Goal: Transaction & Acquisition: Purchase product/service

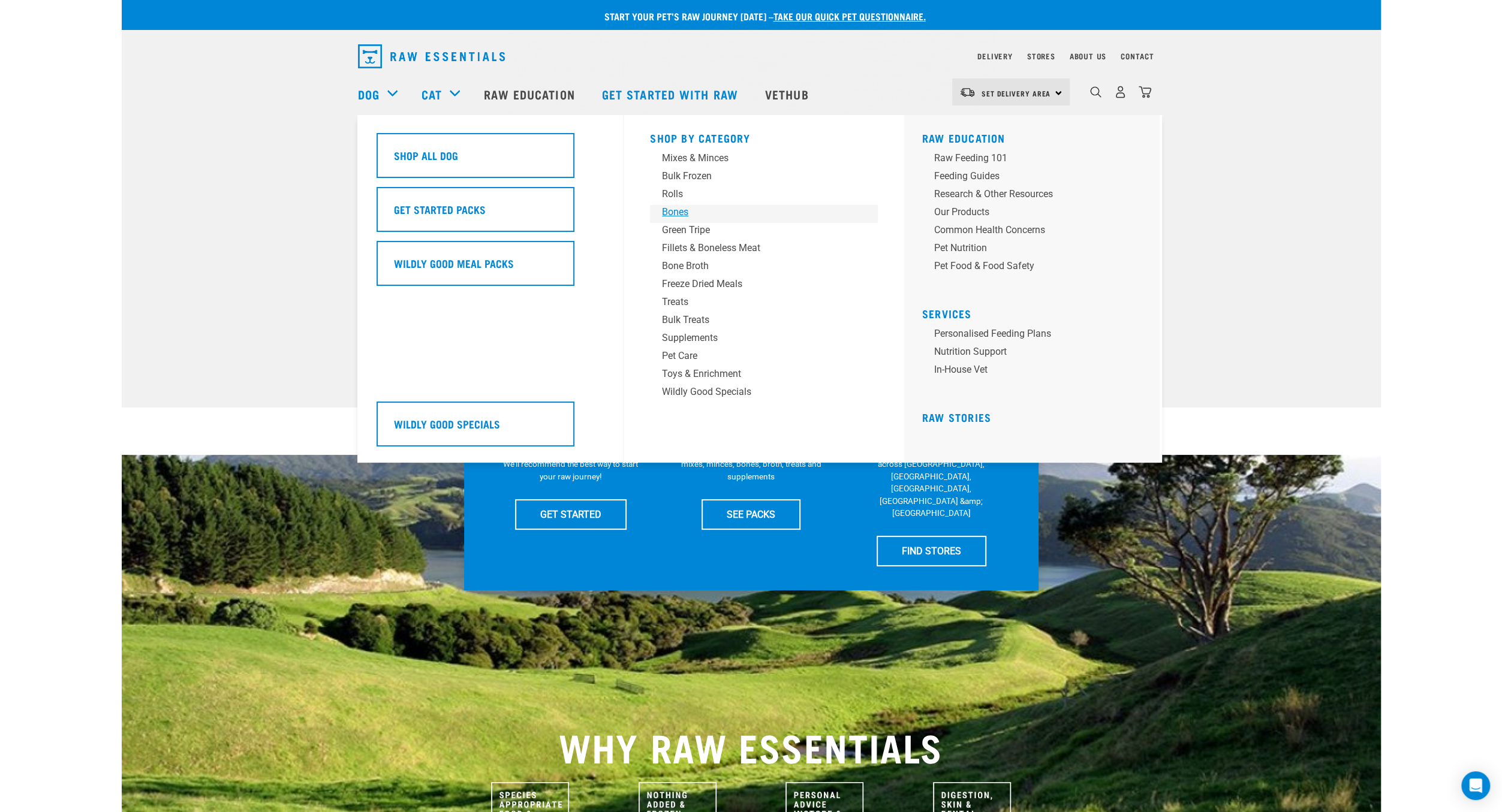
click at [687, 215] on div "Bones" at bounding box center [756, 212] width 187 height 14
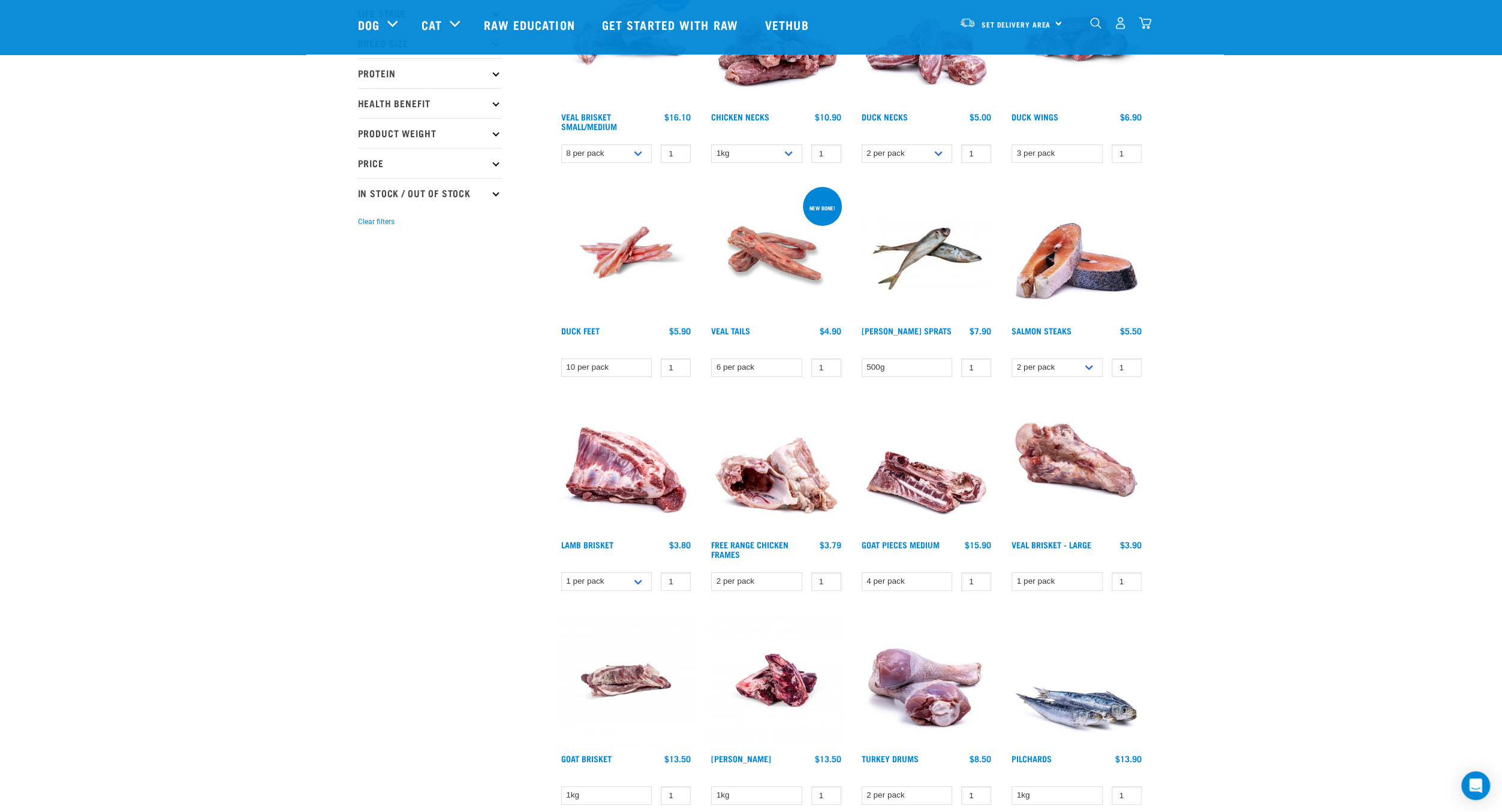
scroll to position [70, 0]
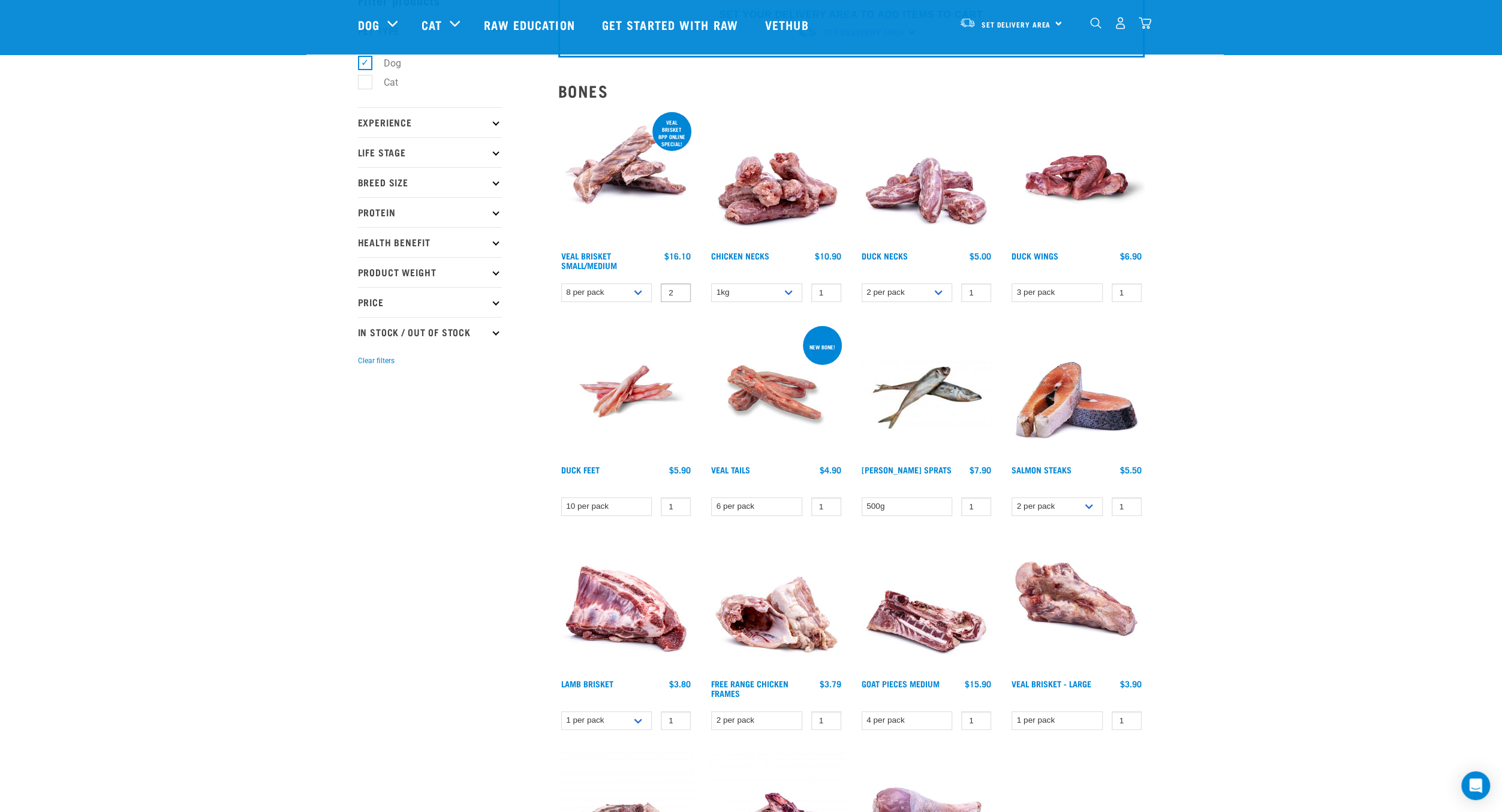
type input "2"
click at [678, 289] on input "2" at bounding box center [676, 293] width 30 height 19
click at [1002, 26] on span "Set Delivery Area" at bounding box center [1016, 24] width 70 height 4
click at [1009, 54] on link "[GEOGRAPHIC_DATA]" at bounding box center [1009, 57] width 115 height 26
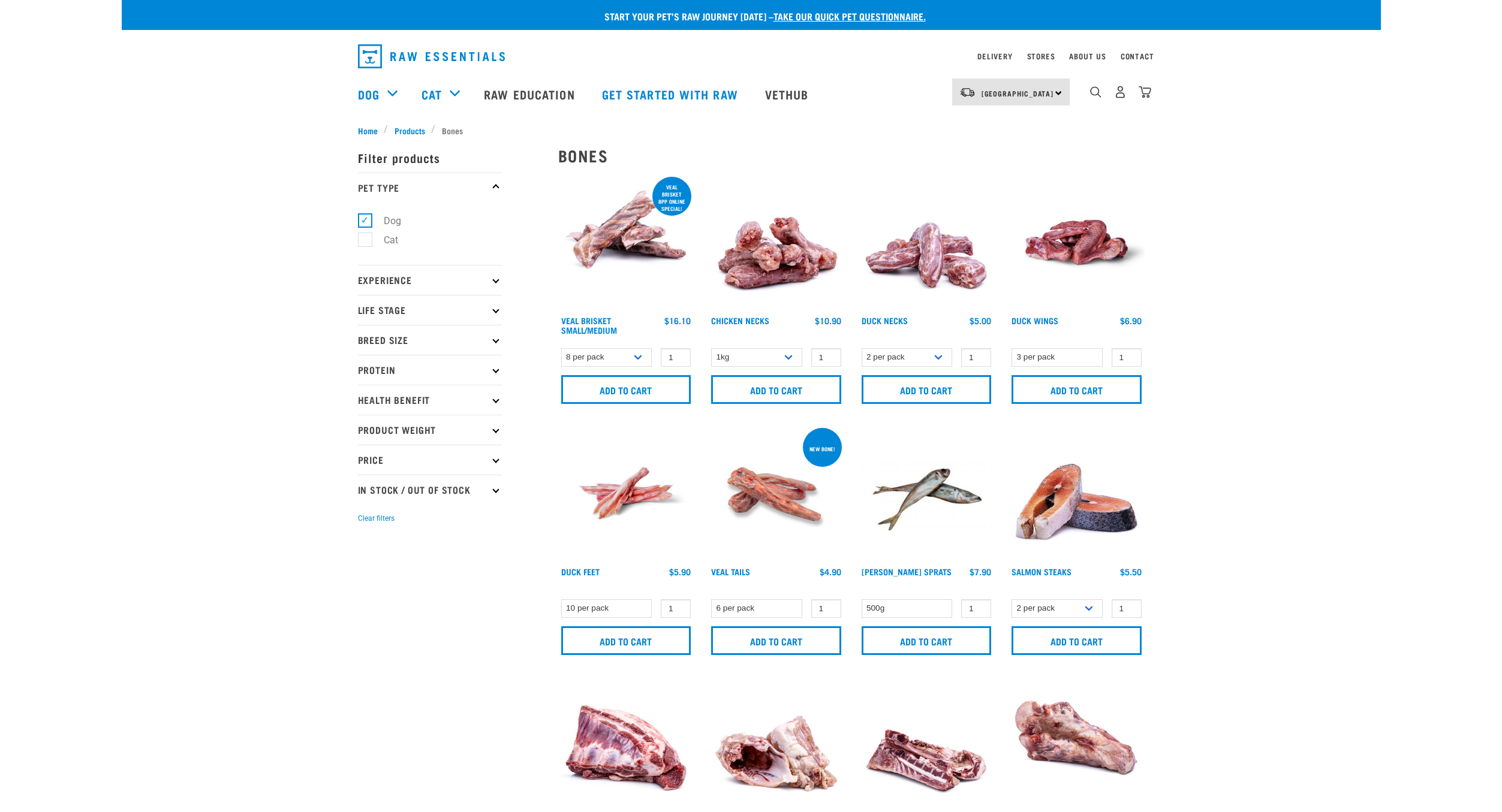
scroll to position [70, 0]
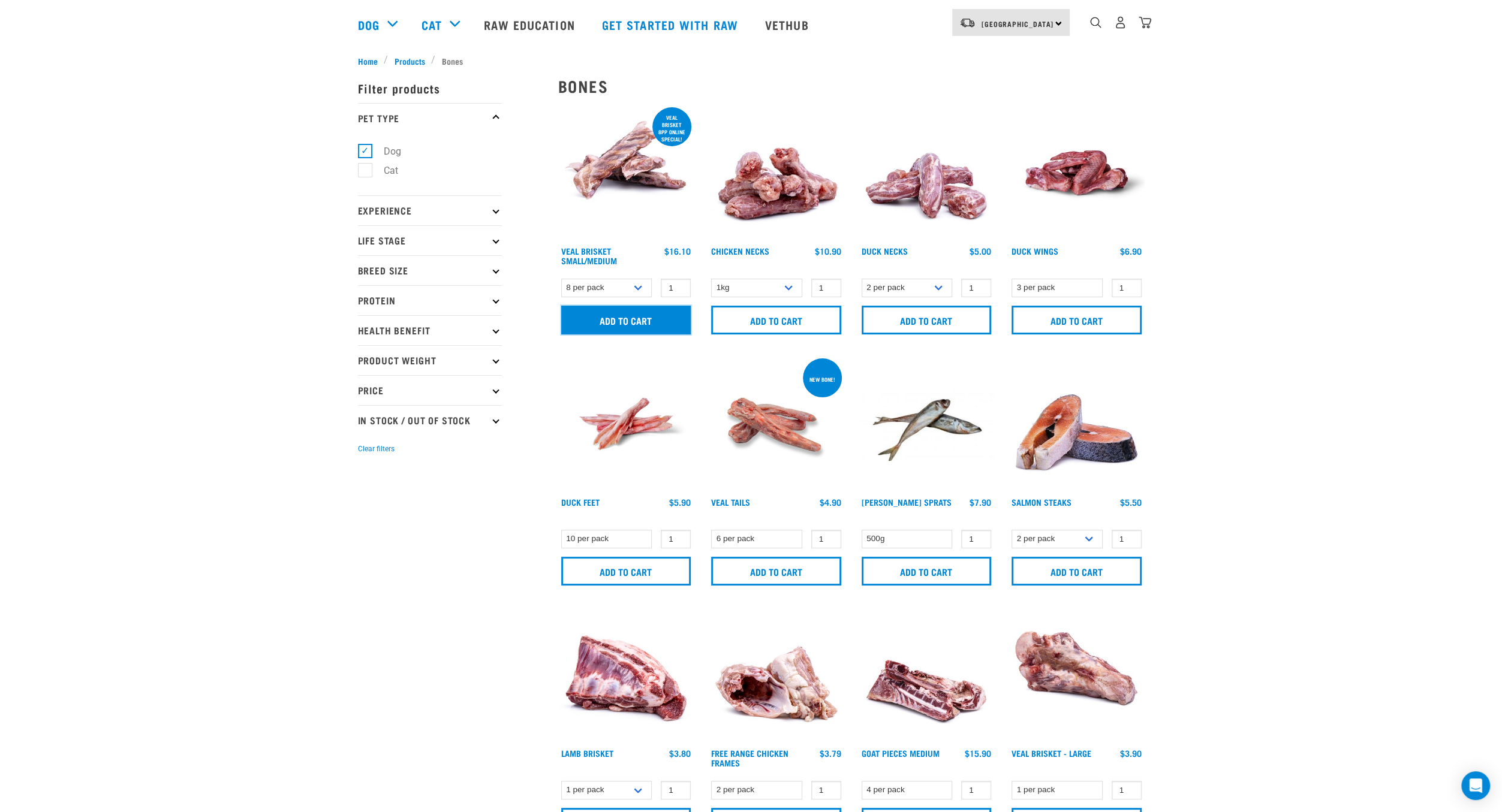
click at [655, 322] on input "Add to cart" at bounding box center [626, 320] width 130 height 29
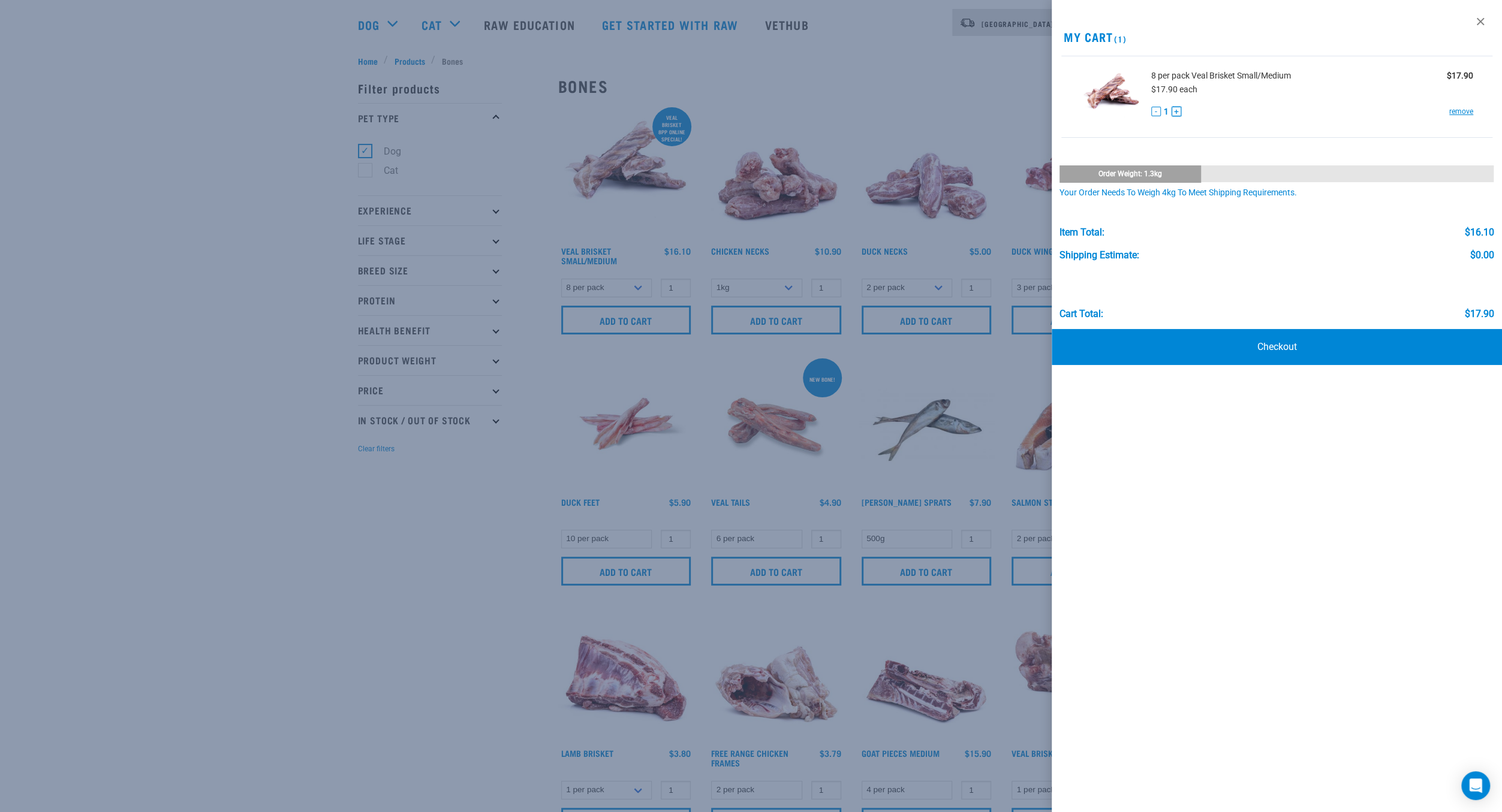
click at [1175, 113] on button "+" at bounding box center [1176, 112] width 10 height 10
click at [251, 280] on div at bounding box center [751, 406] width 1502 height 812
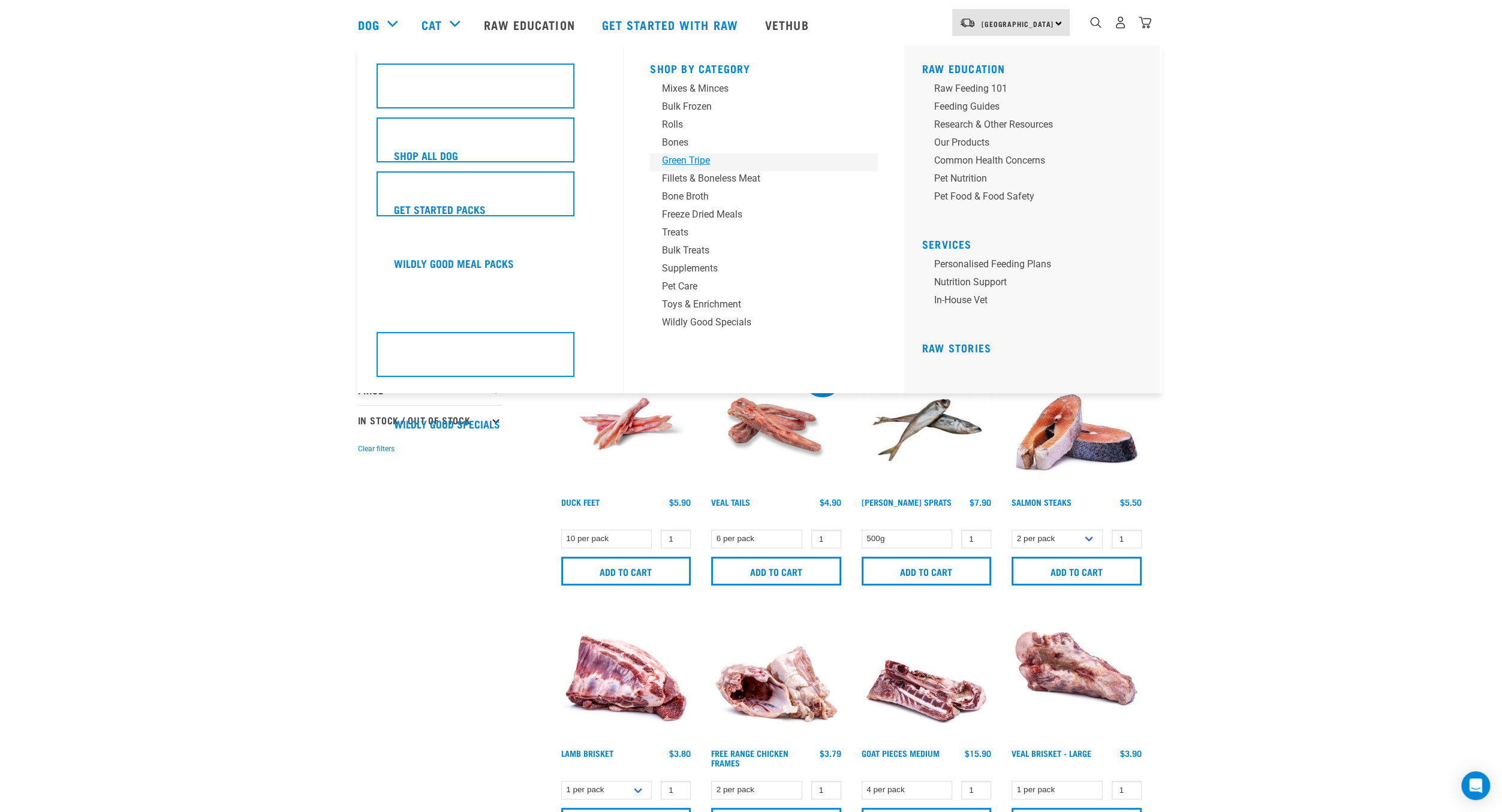
click at [695, 156] on div "Green Tripe" at bounding box center [756, 160] width 187 height 14
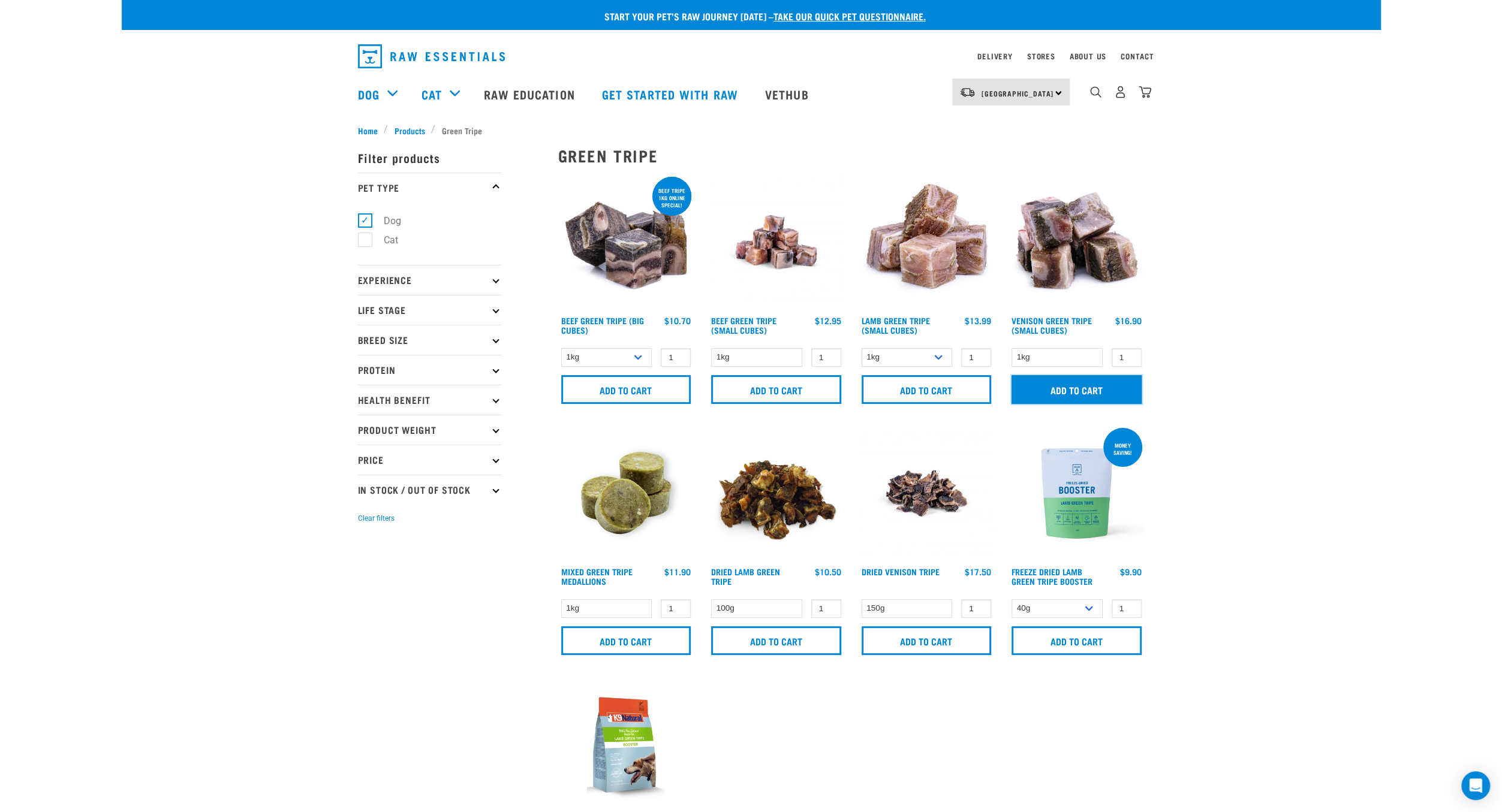
click at [1094, 396] on input "Add to cart" at bounding box center [1076, 390] width 130 height 29
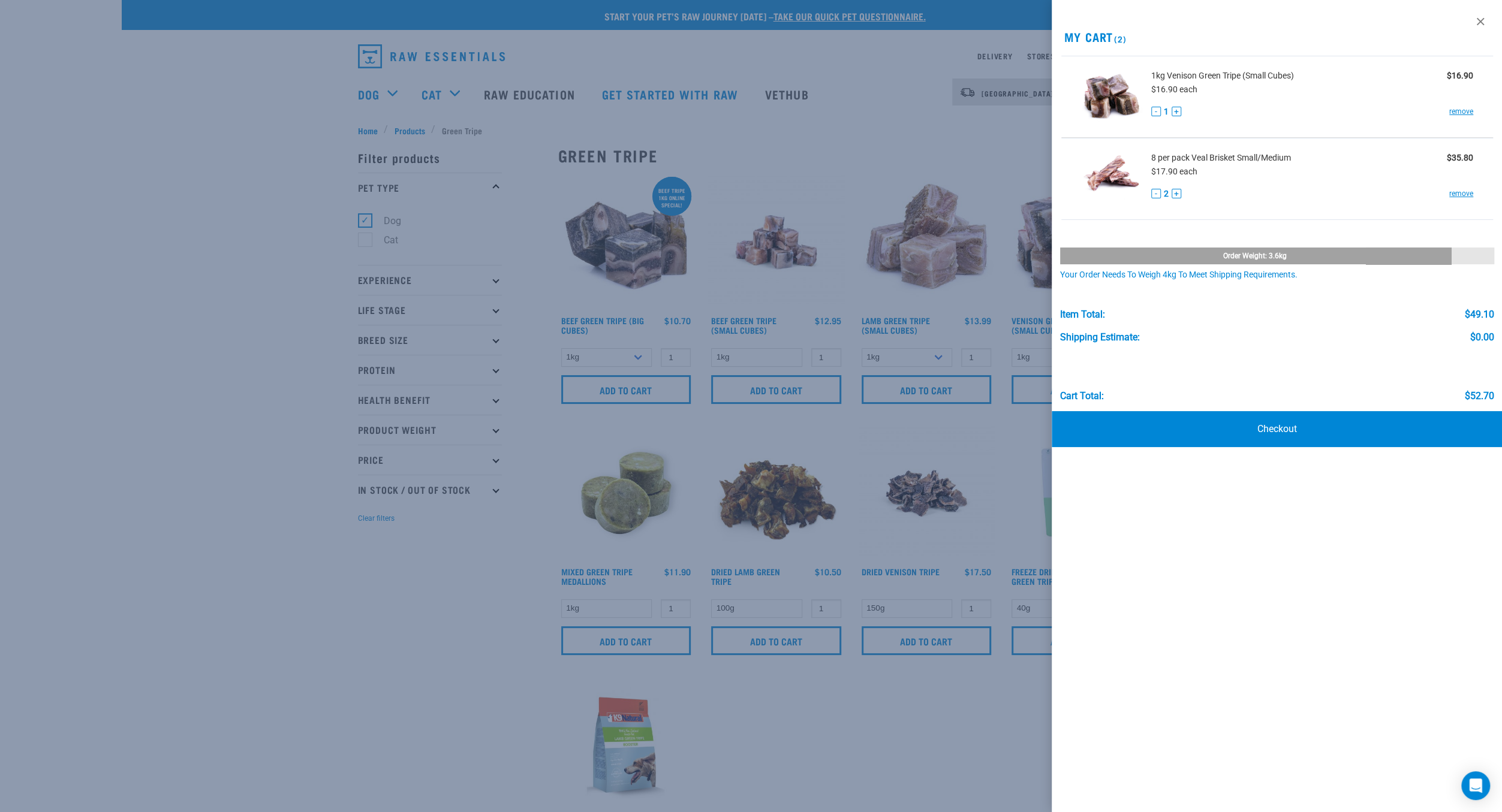
click at [798, 394] on div at bounding box center [751, 406] width 1502 height 812
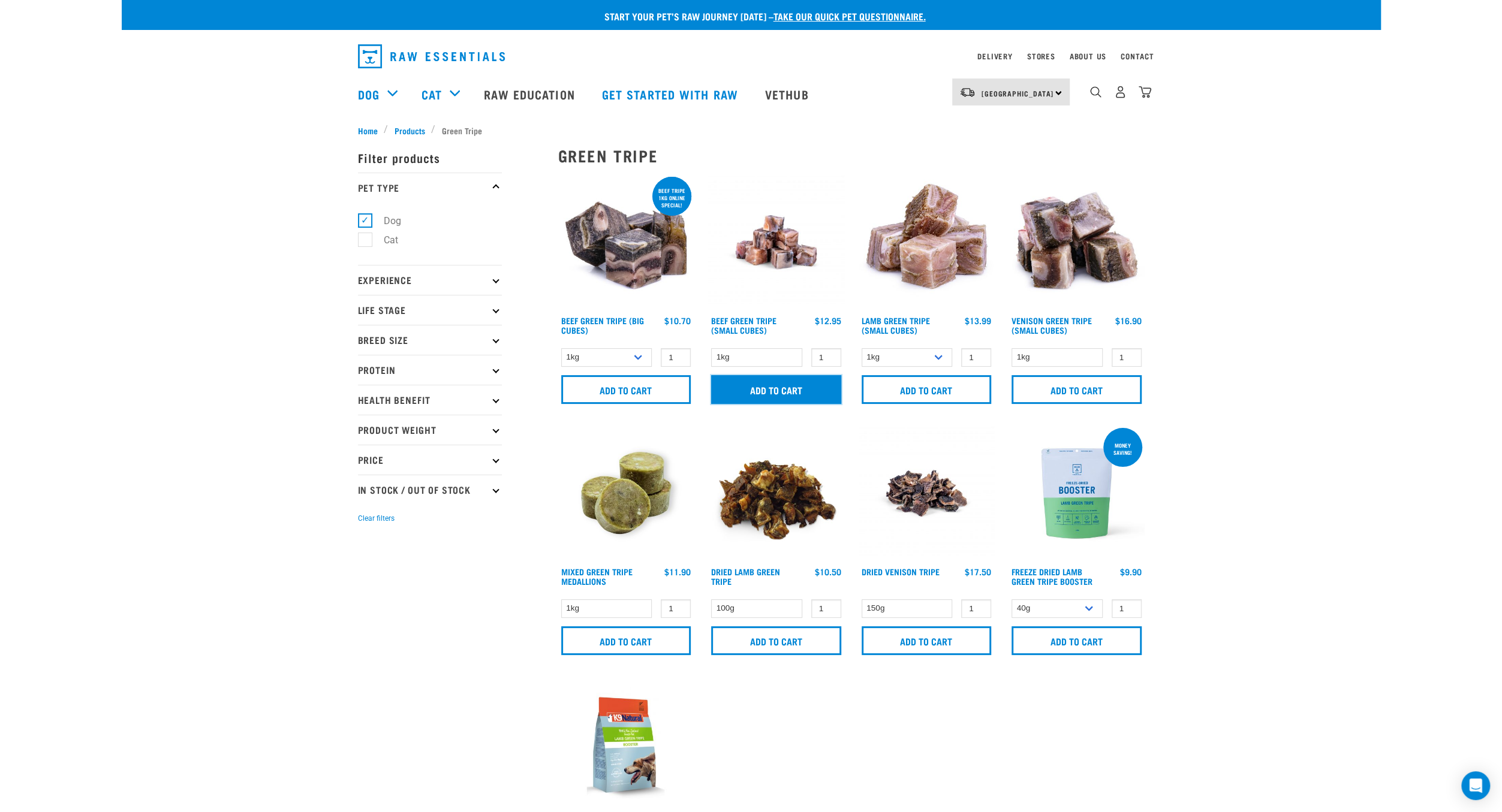
click at [775, 394] on input "Add to cart" at bounding box center [776, 390] width 130 height 29
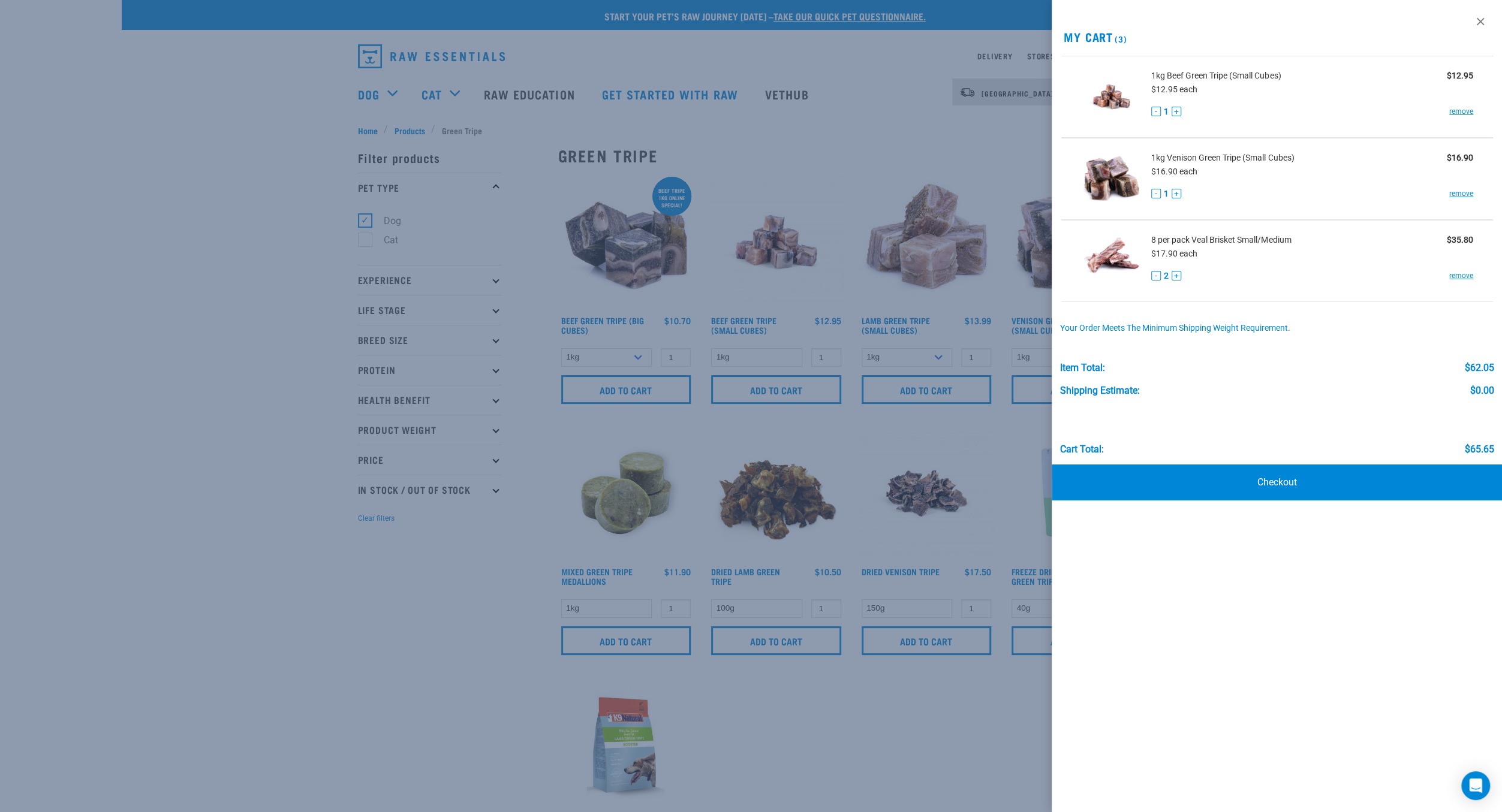
click at [237, 263] on div at bounding box center [751, 406] width 1502 height 812
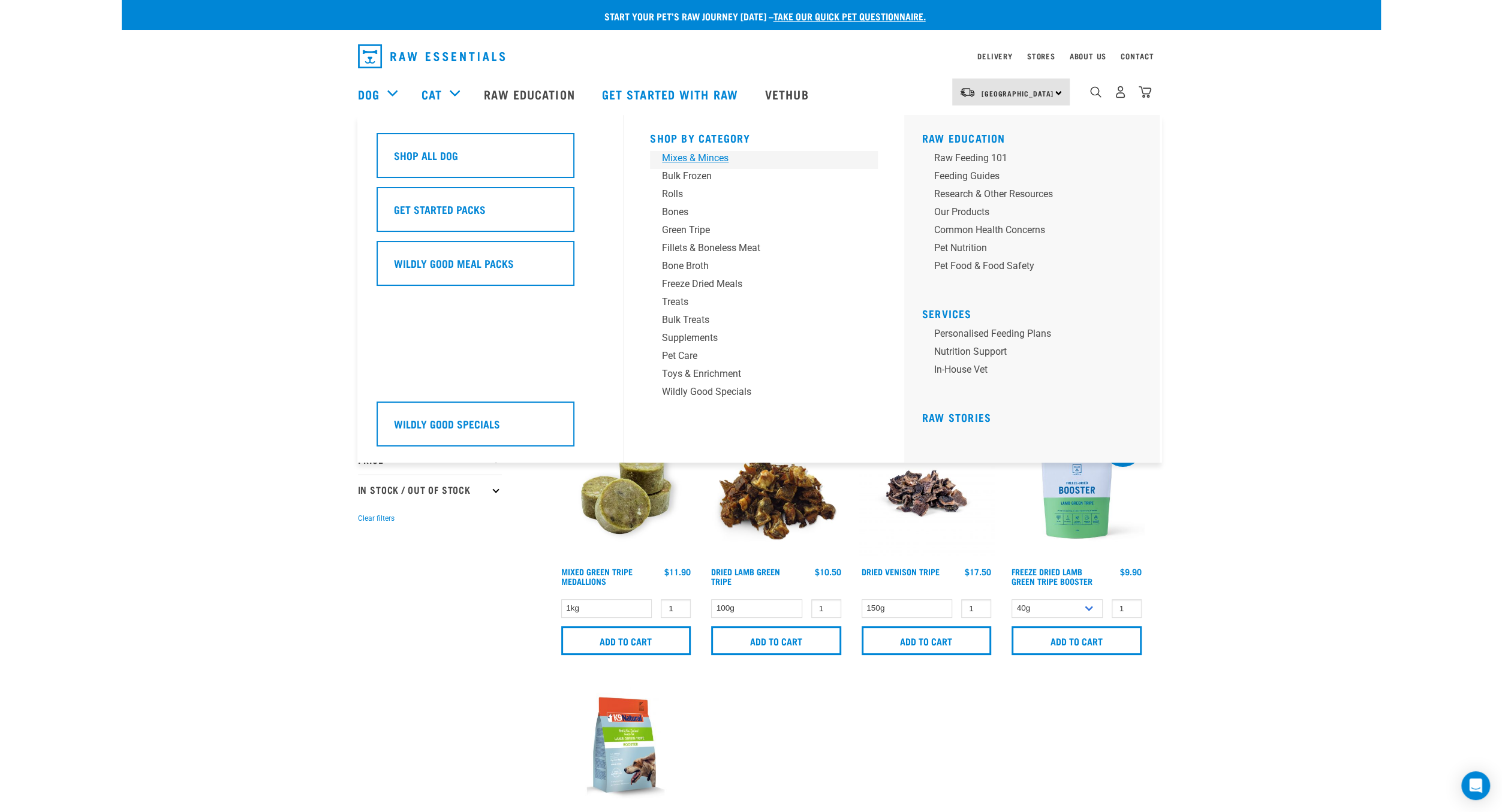
click at [711, 163] on div "Mixes & Minces" at bounding box center [756, 158] width 187 height 14
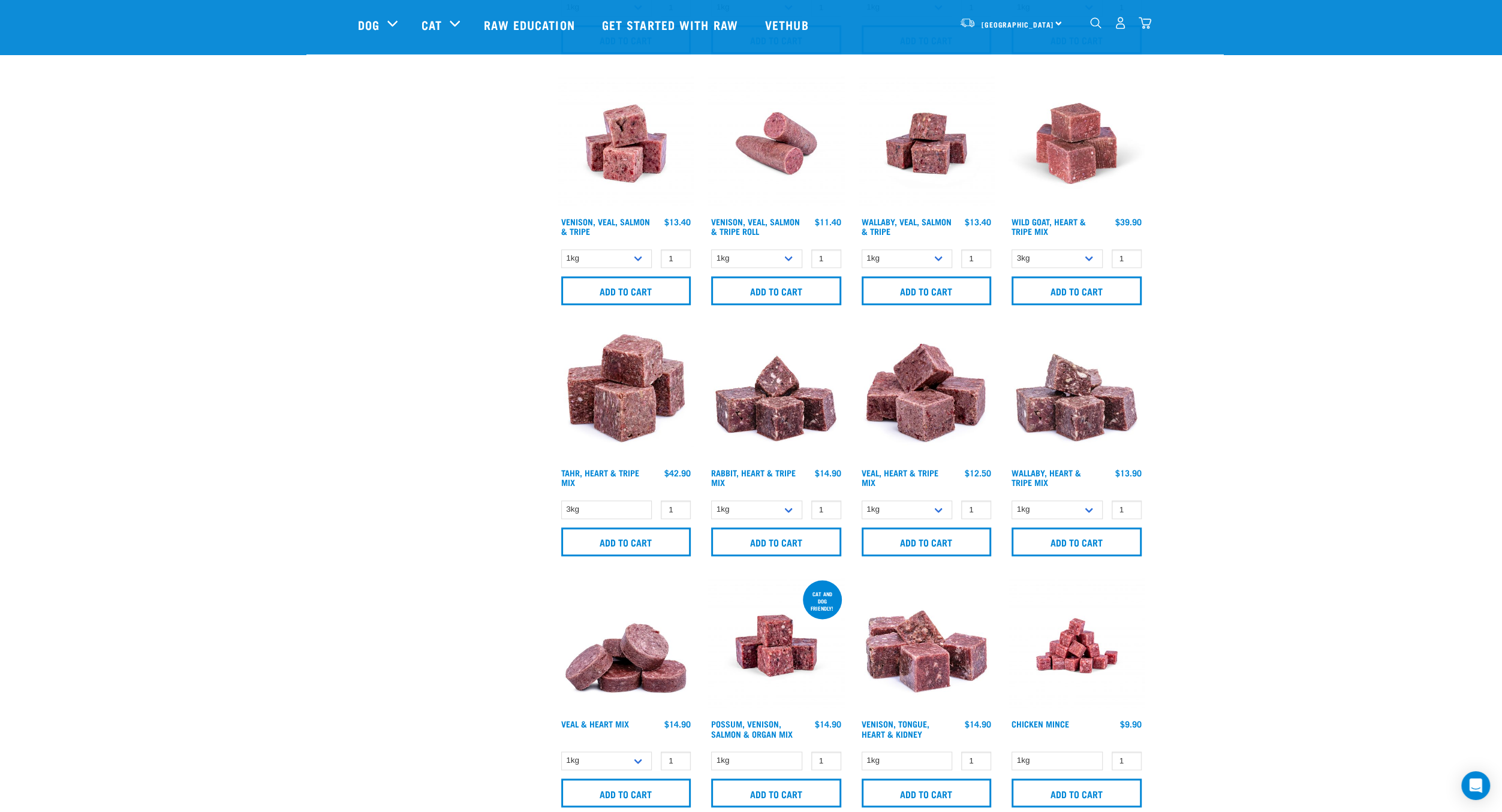
scroll to position [1395, 0]
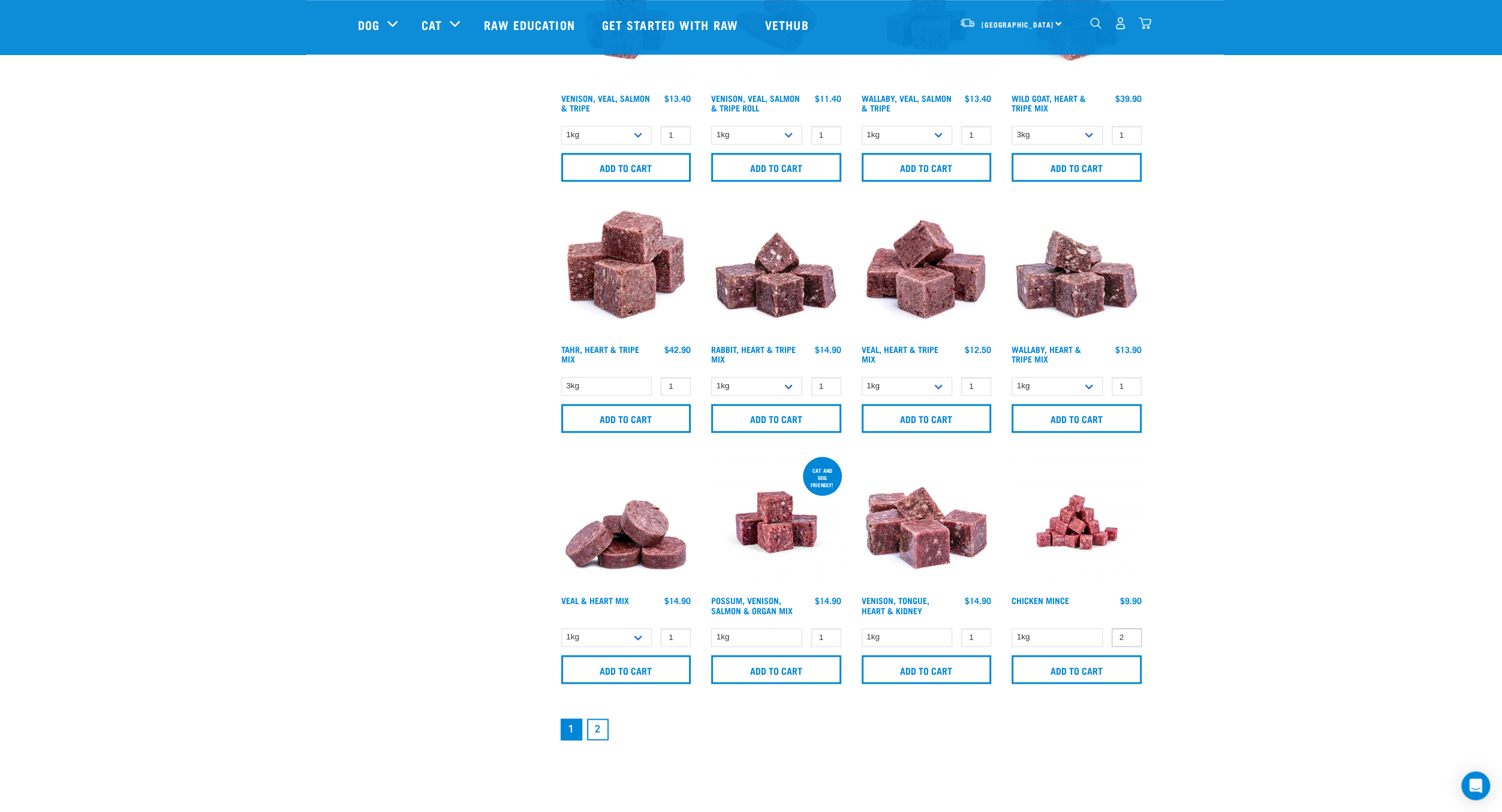
type input "2"
click at [1128, 632] on input "2" at bounding box center [1126, 637] width 30 height 19
click at [1115, 662] on input "Add to cart" at bounding box center [1076, 669] width 130 height 29
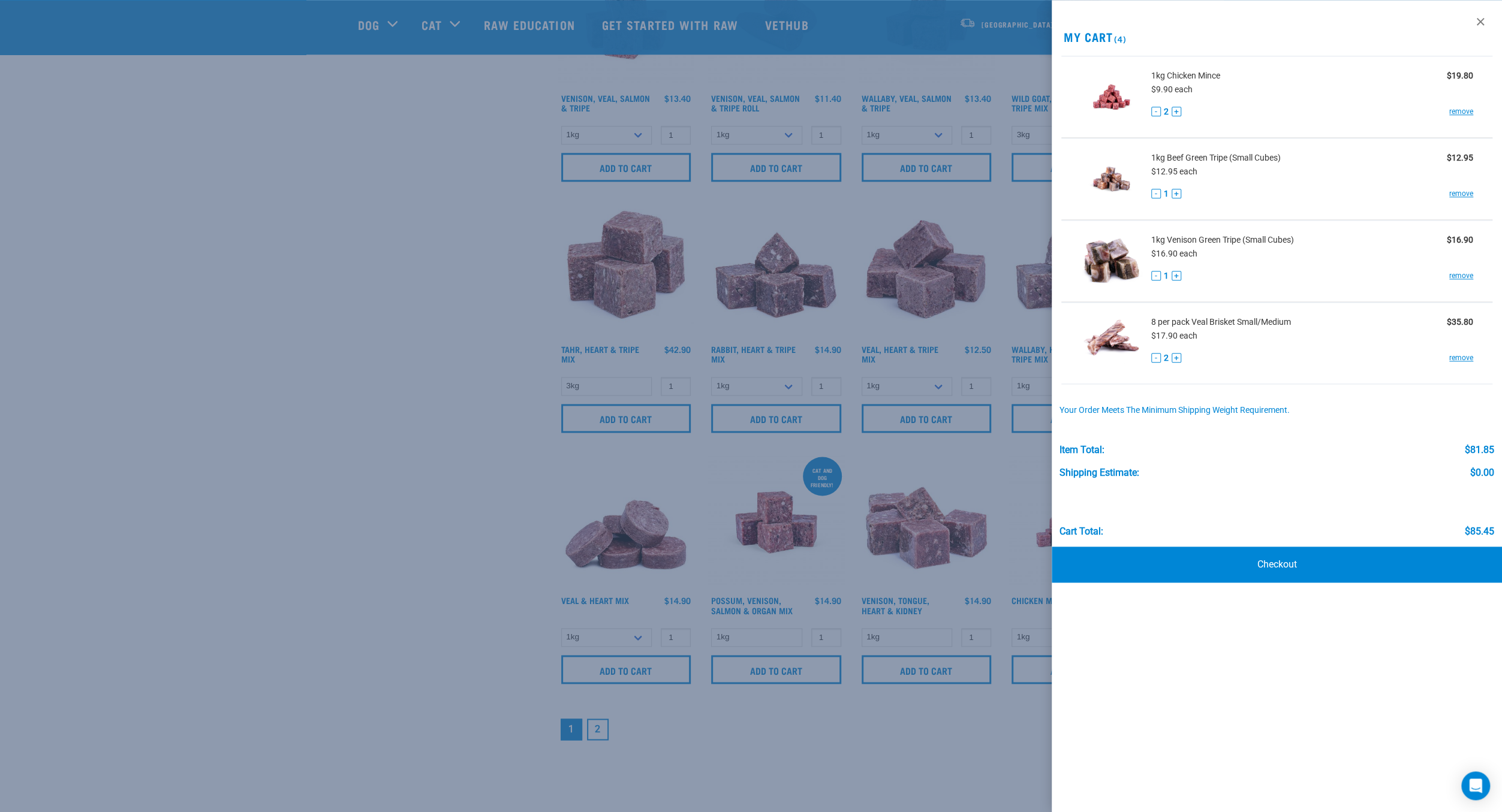
click at [442, 587] on div at bounding box center [751, 406] width 1502 height 812
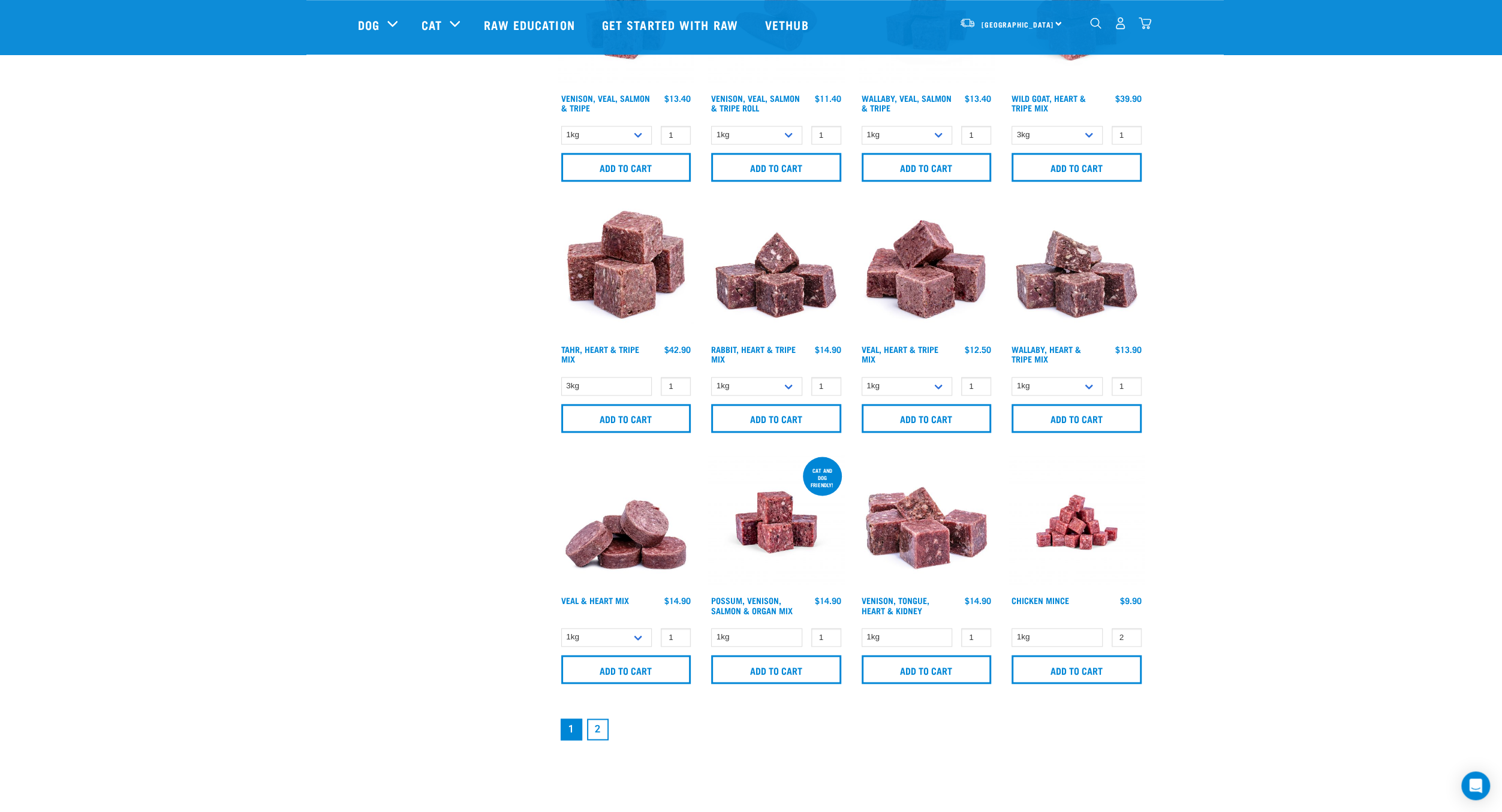
click at [604, 725] on link "2" at bounding box center [597, 729] width 21 height 21
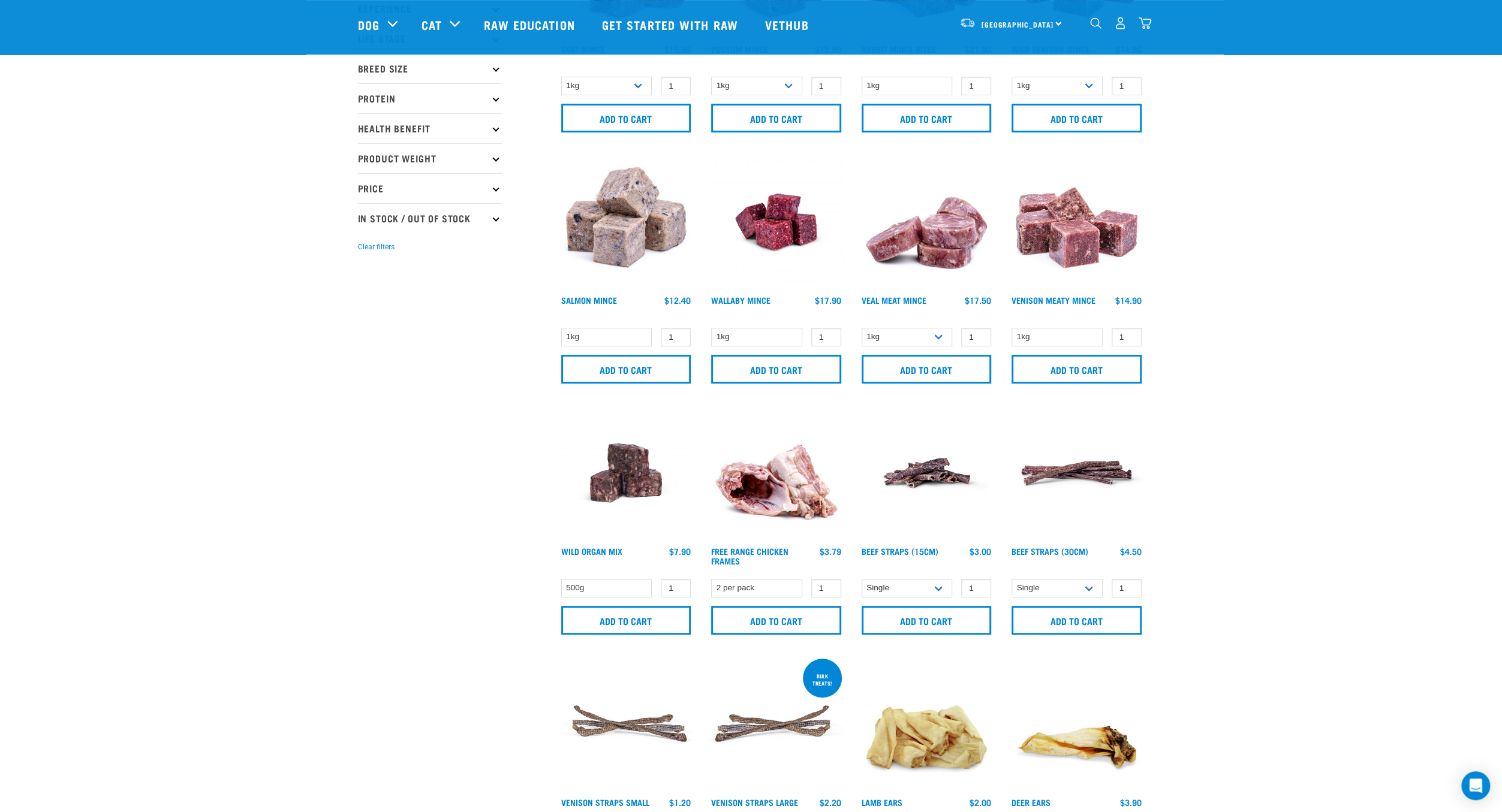
scroll to position [180, 0]
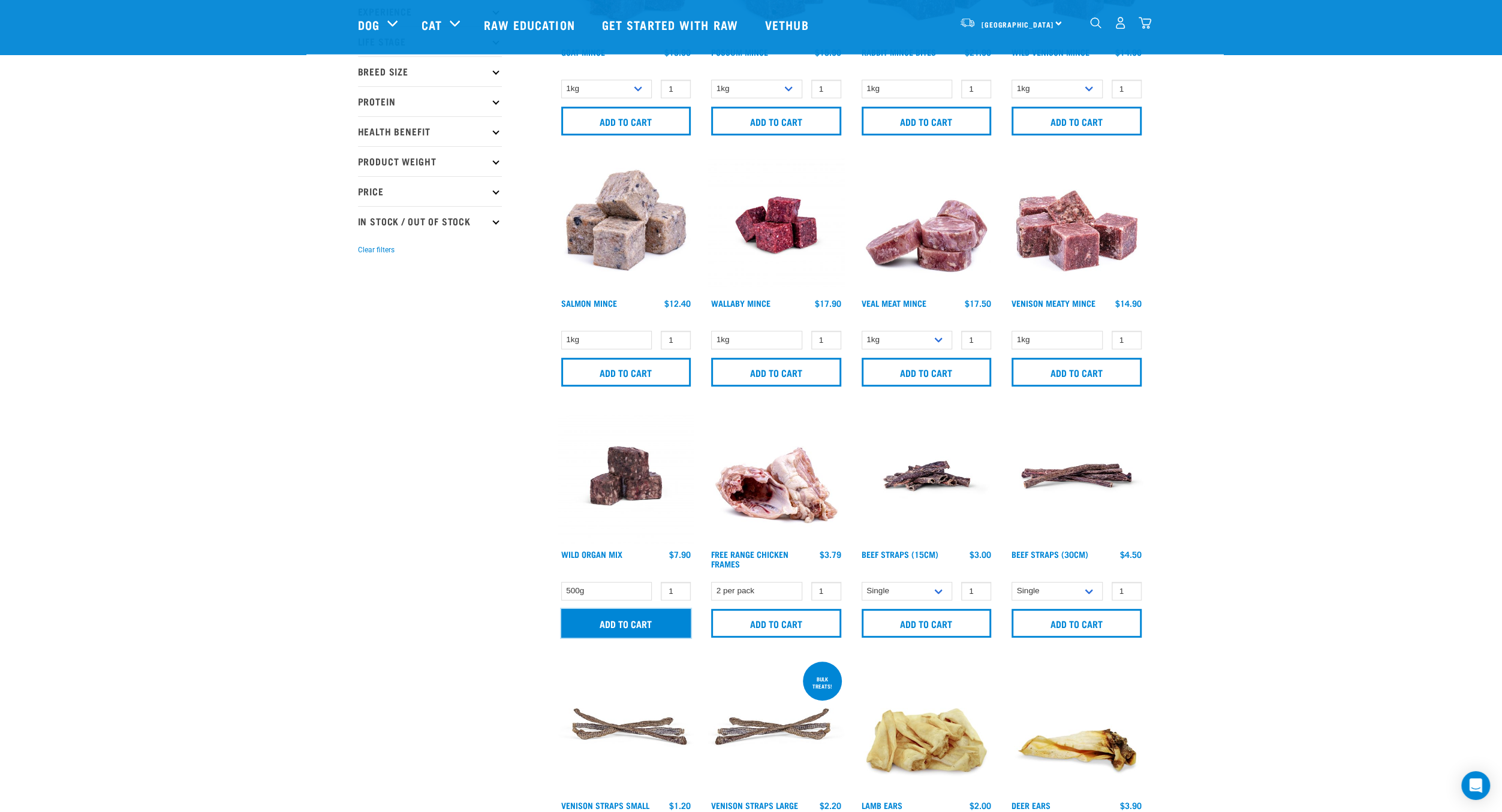
click at [616, 618] on input "Add to cart" at bounding box center [626, 623] width 130 height 29
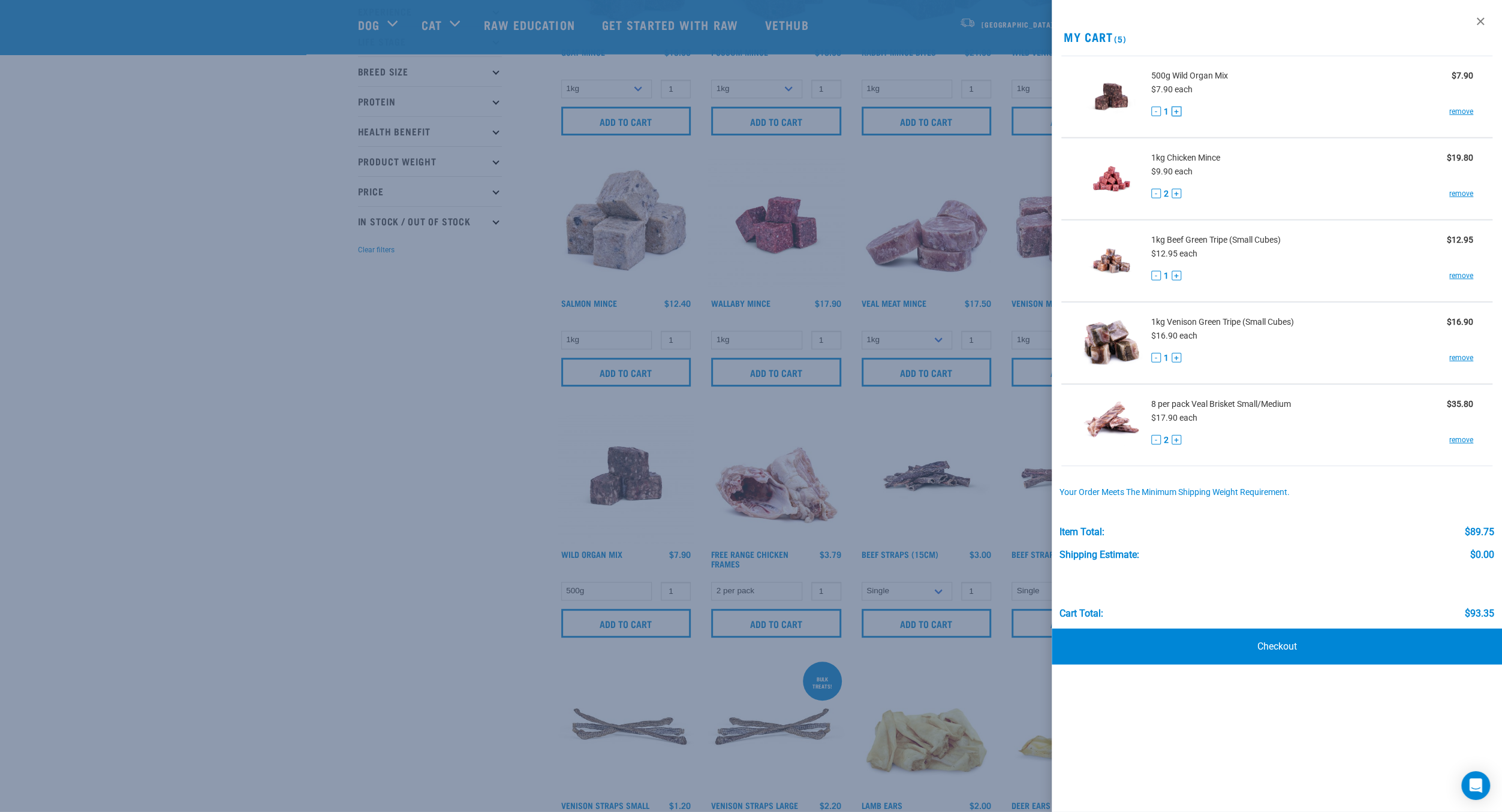
click at [1177, 113] on button "+" at bounding box center [1176, 112] width 10 height 10
click at [351, 430] on div at bounding box center [751, 406] width 1502 height 812
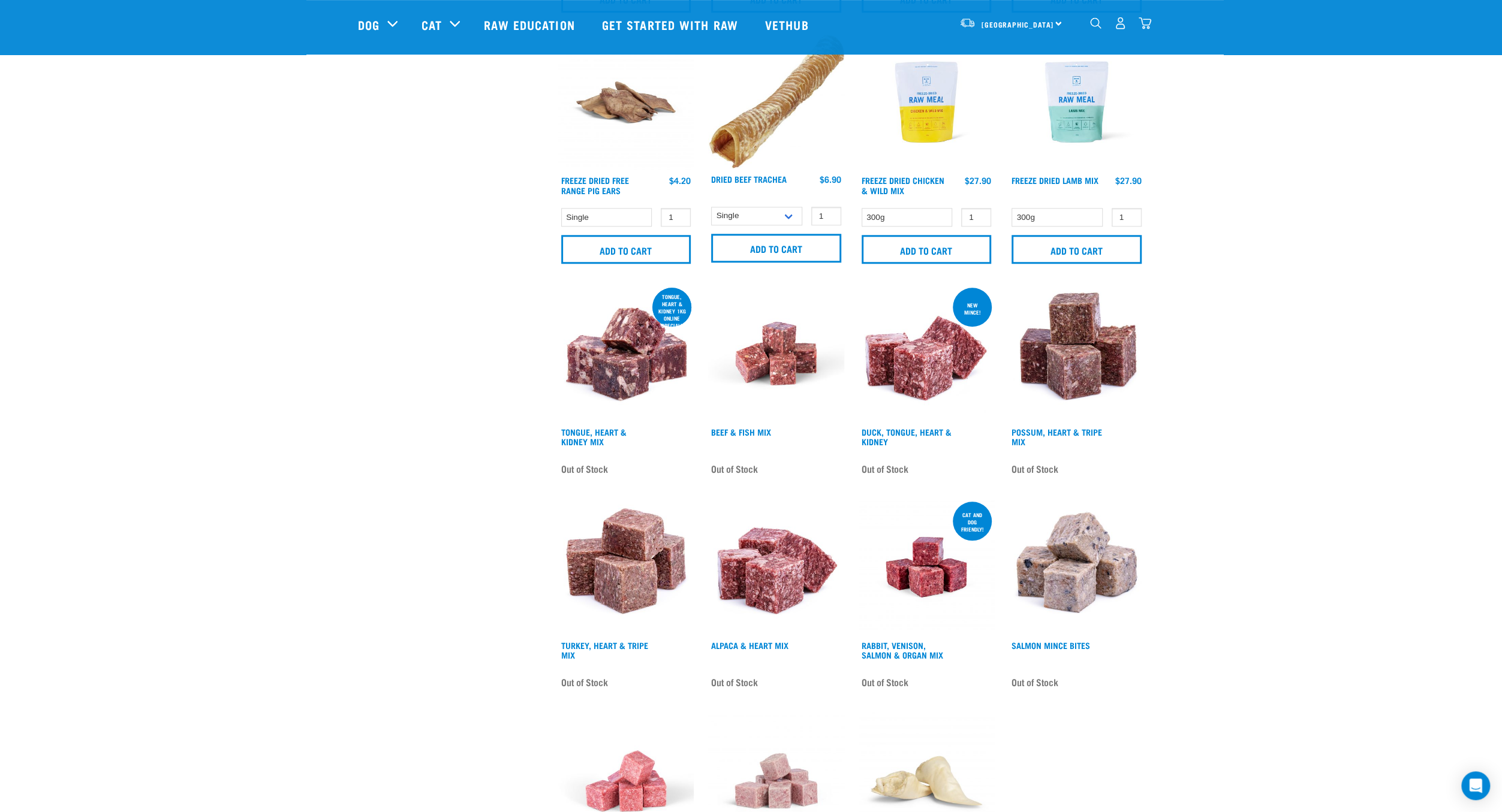
scroll to position [1284, 0]
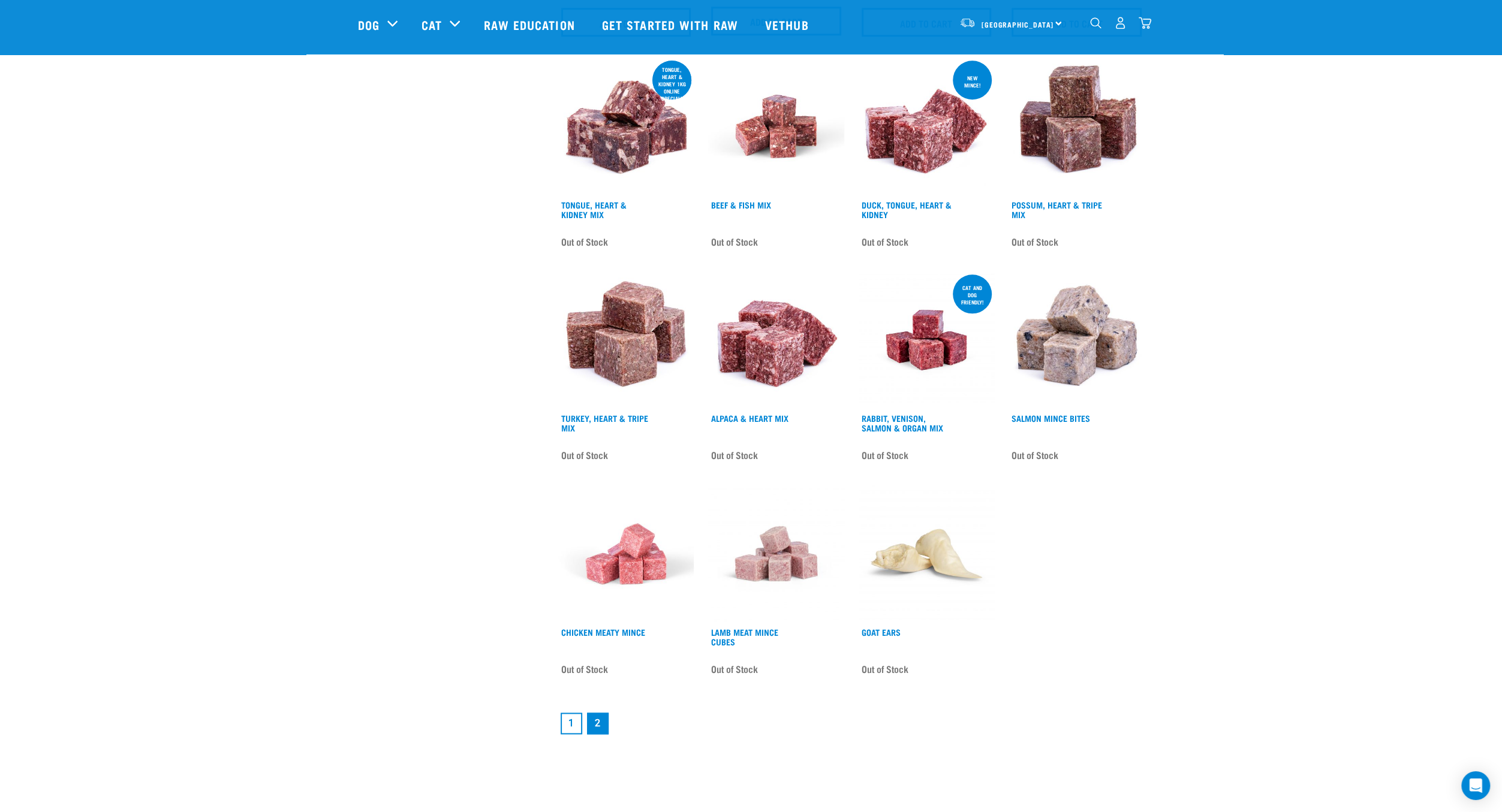
click at [564, 722] on link "1" at bounding box center [571, 723] width 21 height 21
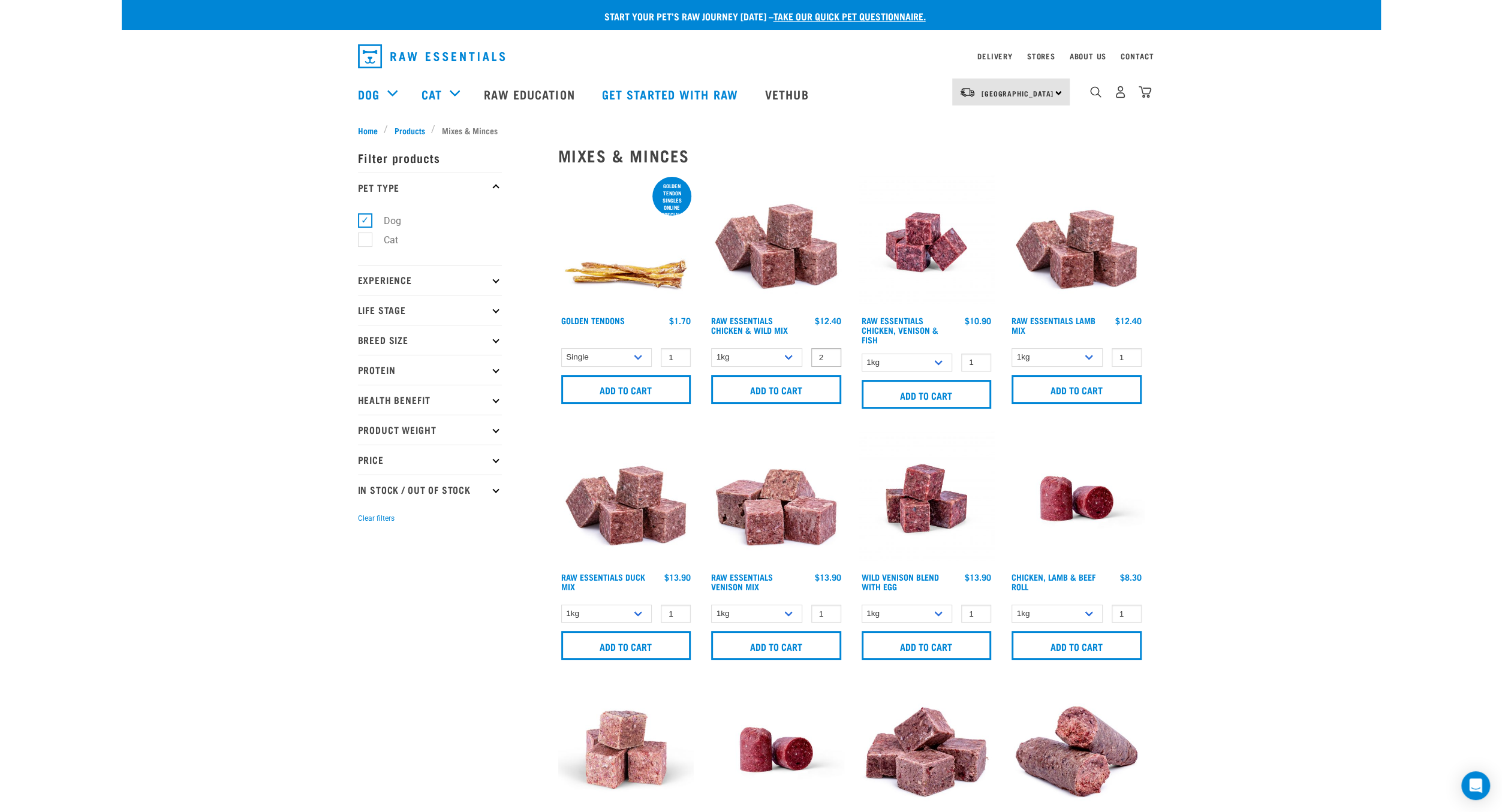
type input "2"
click at [827, 353] on input "2" at bounding box center [826, 357] width 30 height 19
click at [787, 391] on input "Add to cart" at bounding box center [776, 390] width 130 height 29
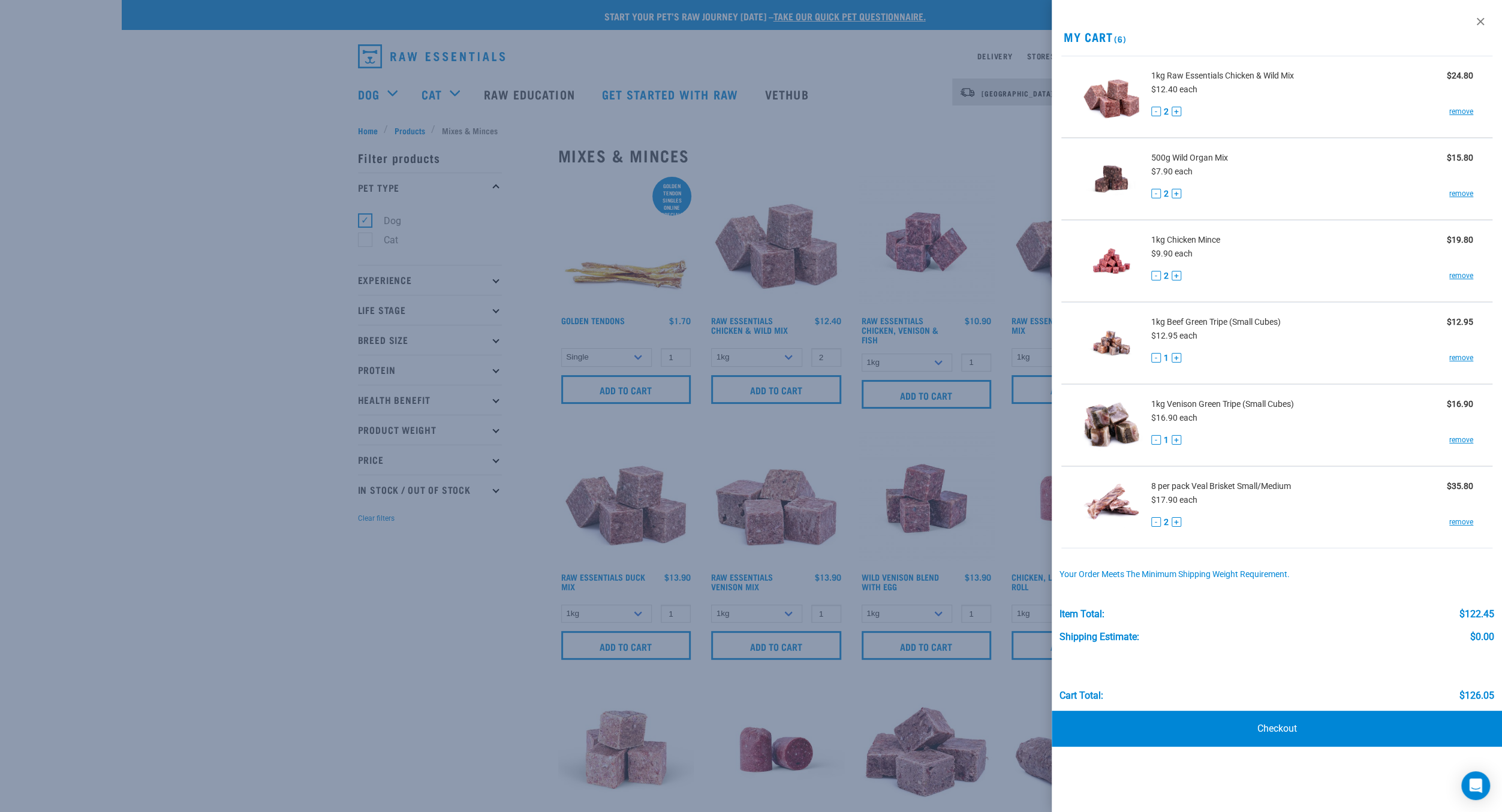
click at [997, 159] on div at bounding box center [751, 406] width 1502 height 812
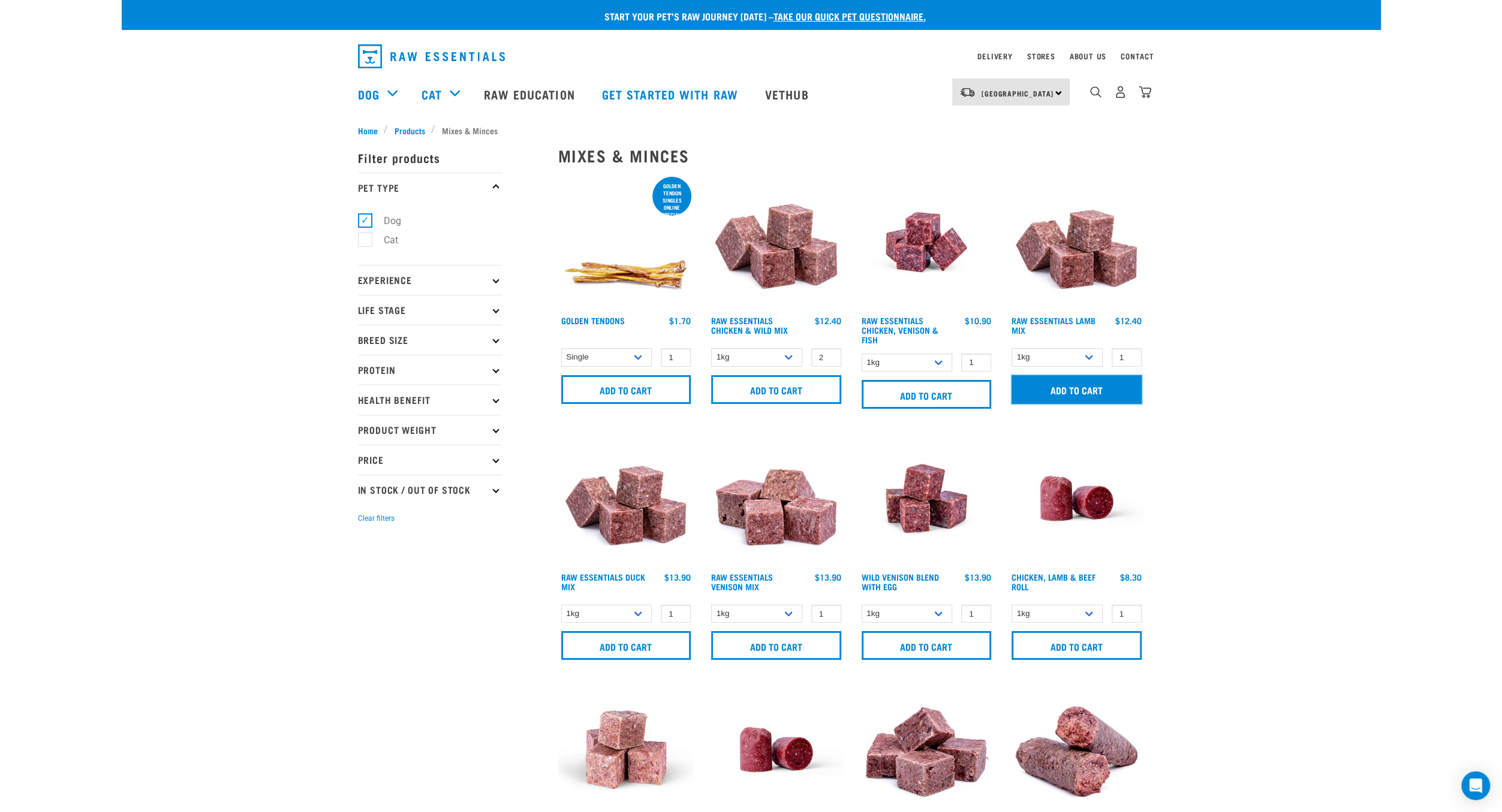
click at [1069, 381] on input "Add to cart" at bounding box center [1076, 390] width 130 height 29
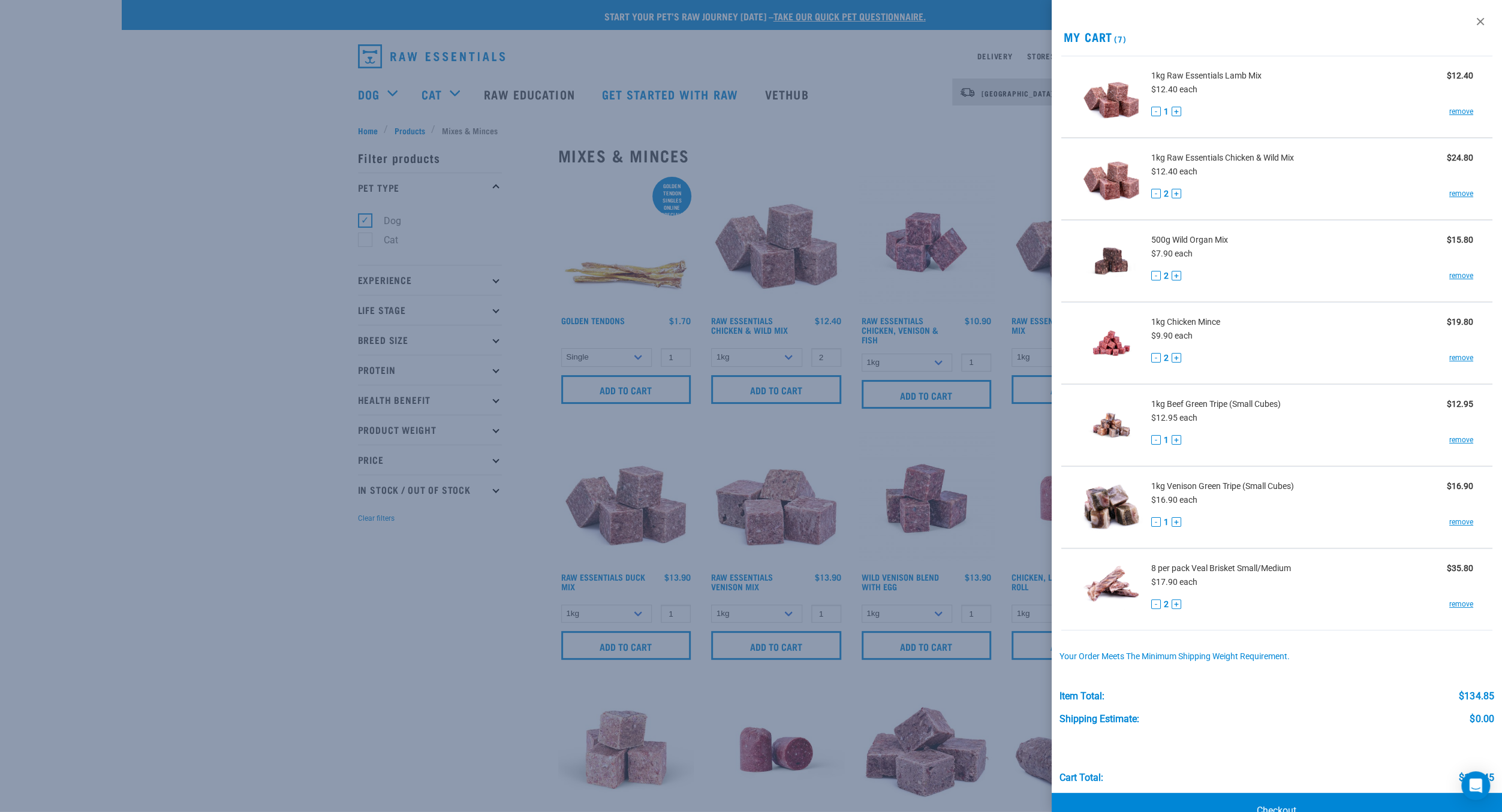
click at [971, 129] on div at bounding box center [751, 406] width 1502 height 812
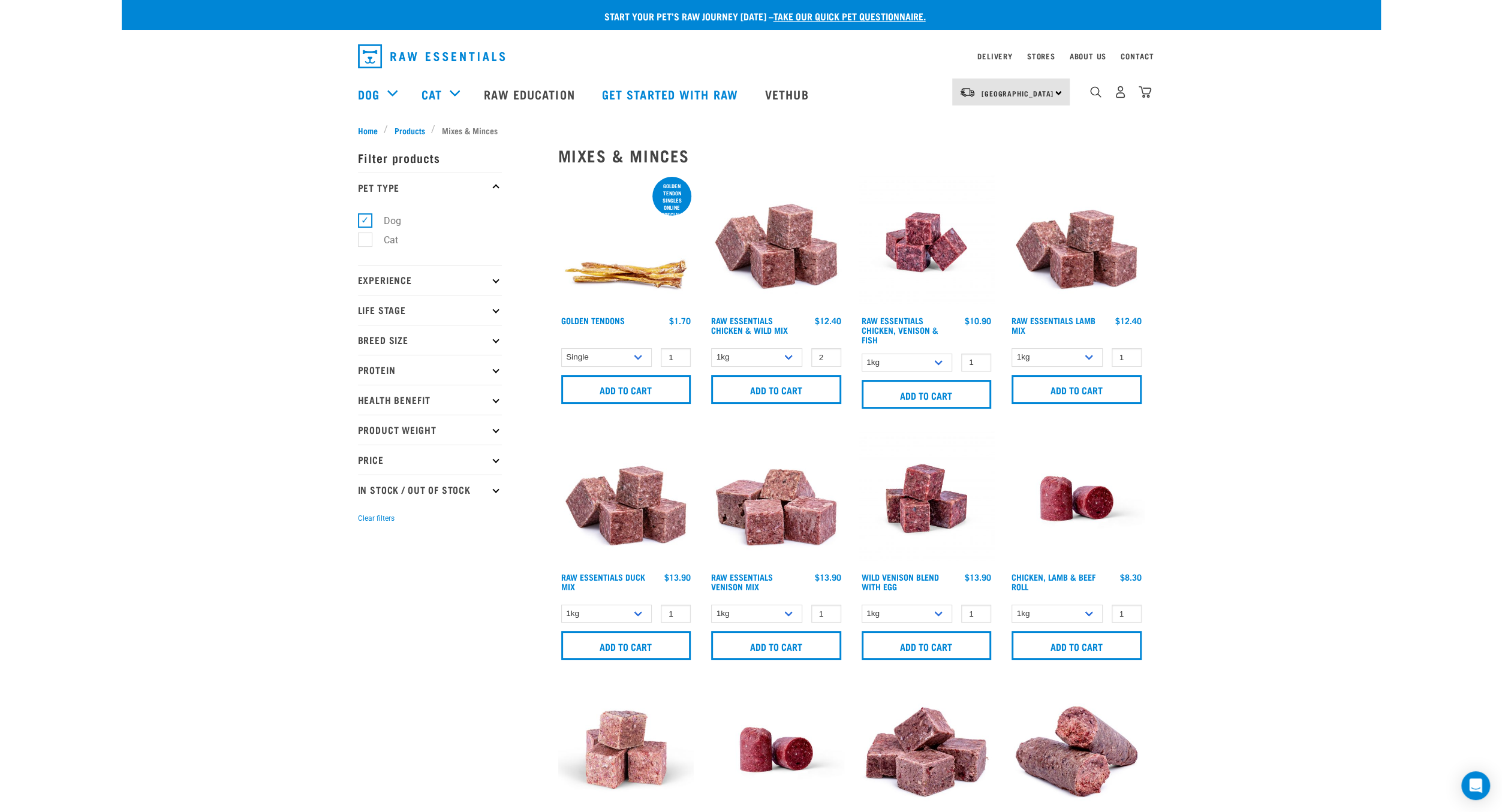
drag, startPoint x: 1319, startPoint y: 181, endPoint x: 1300, endPoint y: 170, distance: 22.0
click at [1098, 90] on img "dropdown navigation" at bounding box center [1095, 92] width 12 height 12
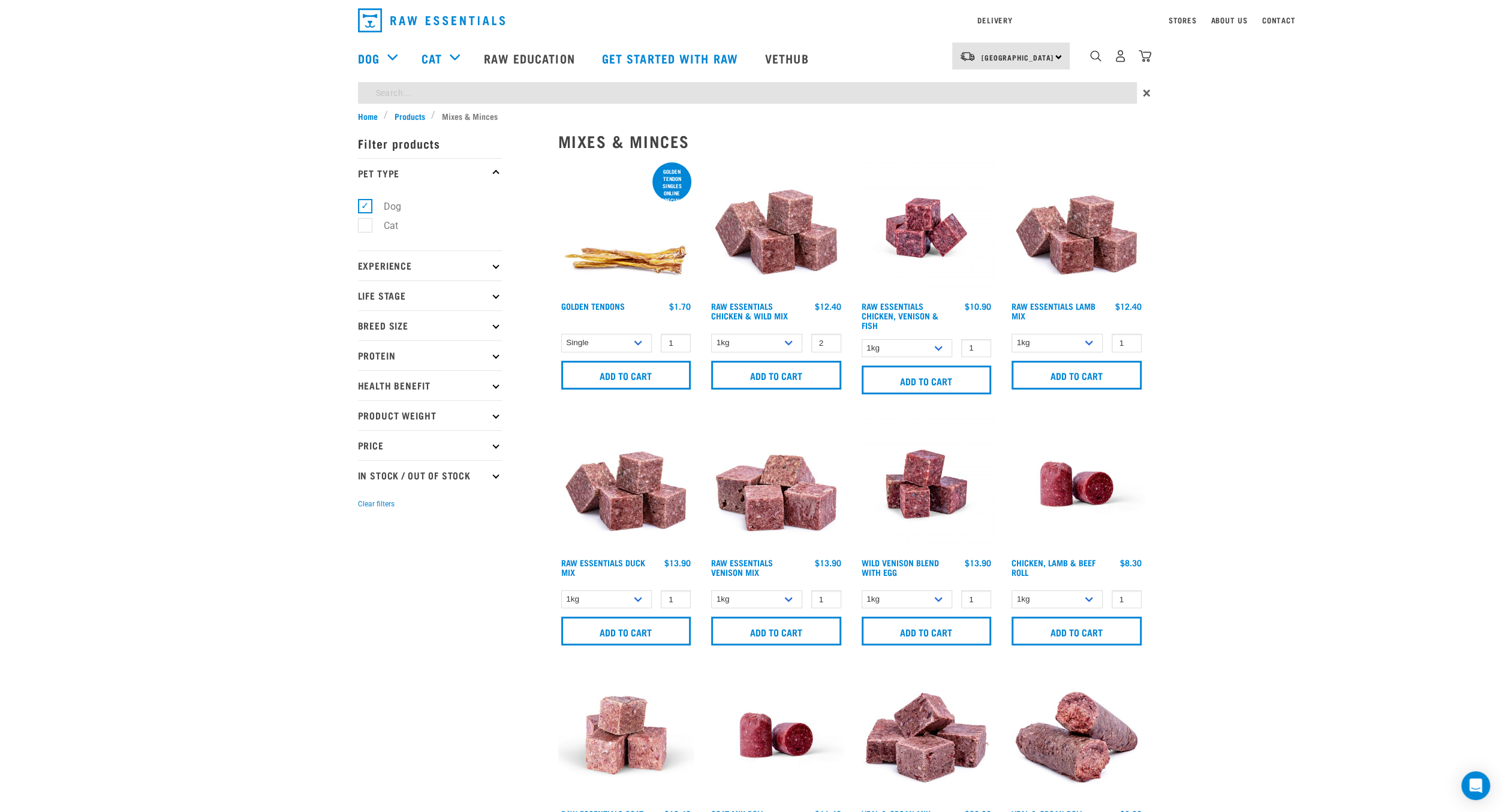
click at [1000, 104] on input "search" at bounding box center [748, 92] width 779 height 21
type input "heart"
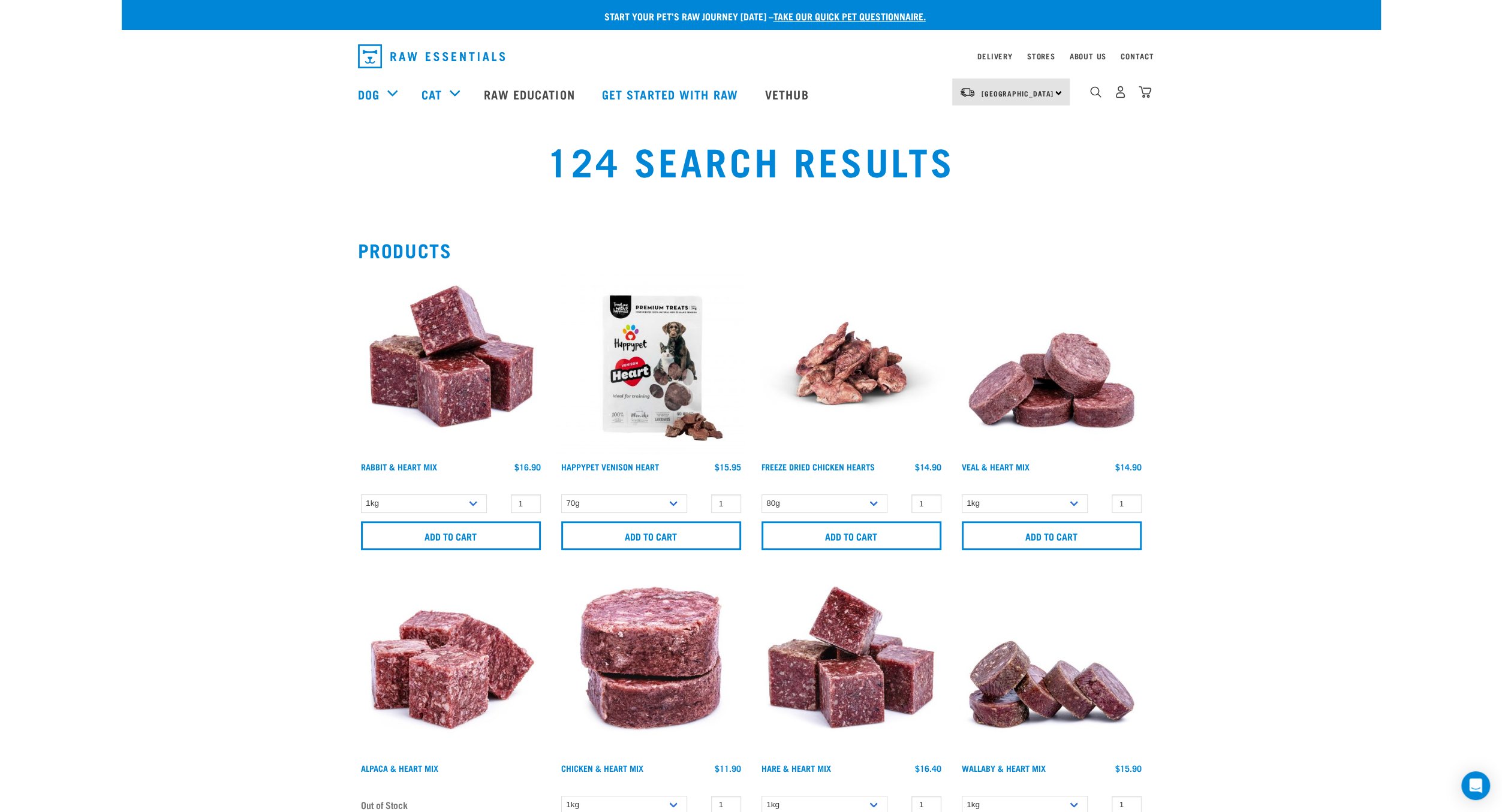
scroll to position [74, 0]
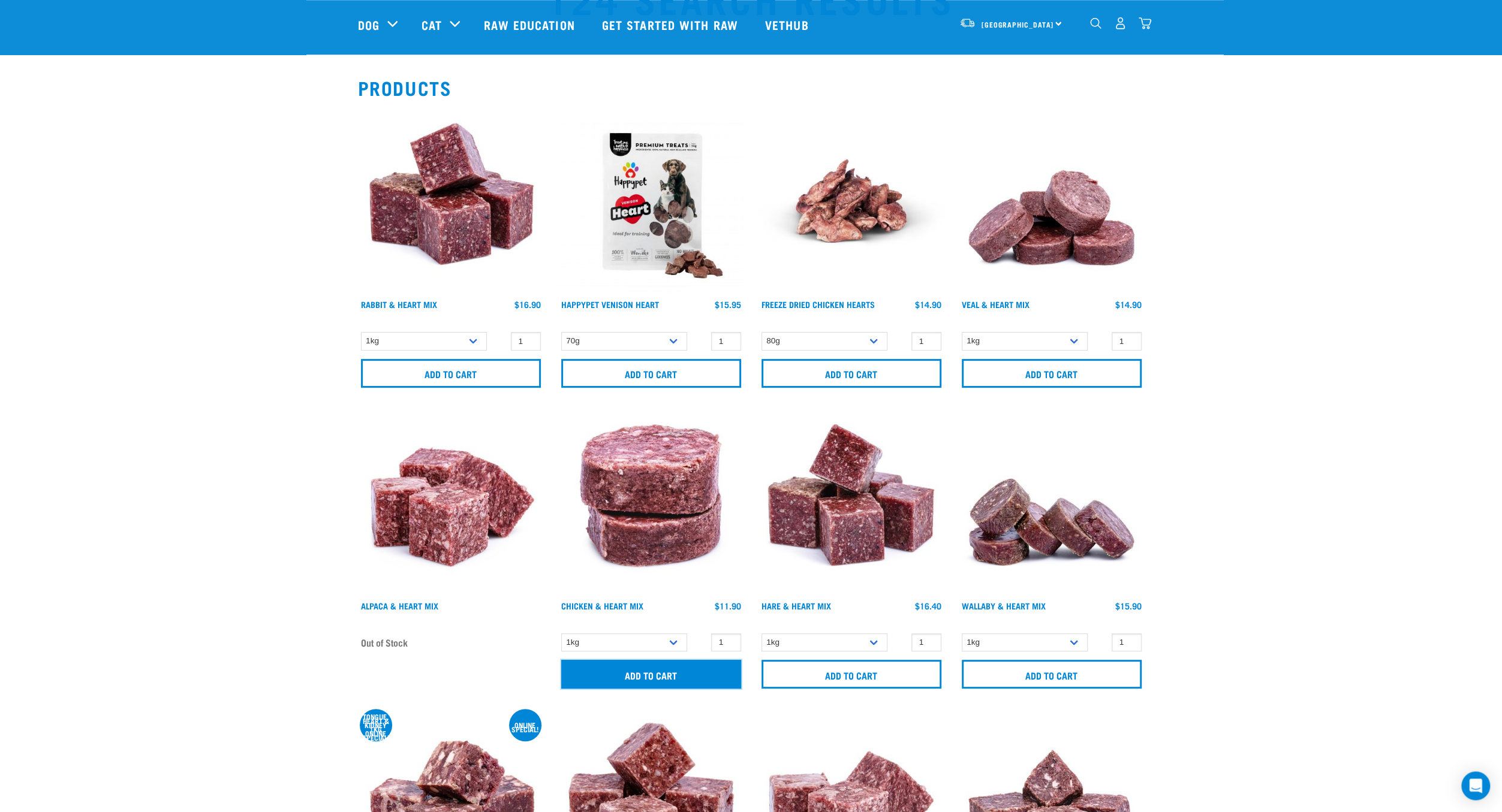
click at [602, 672] on input "Add to cart" at bounding box center [651, 674] width 180 height 29
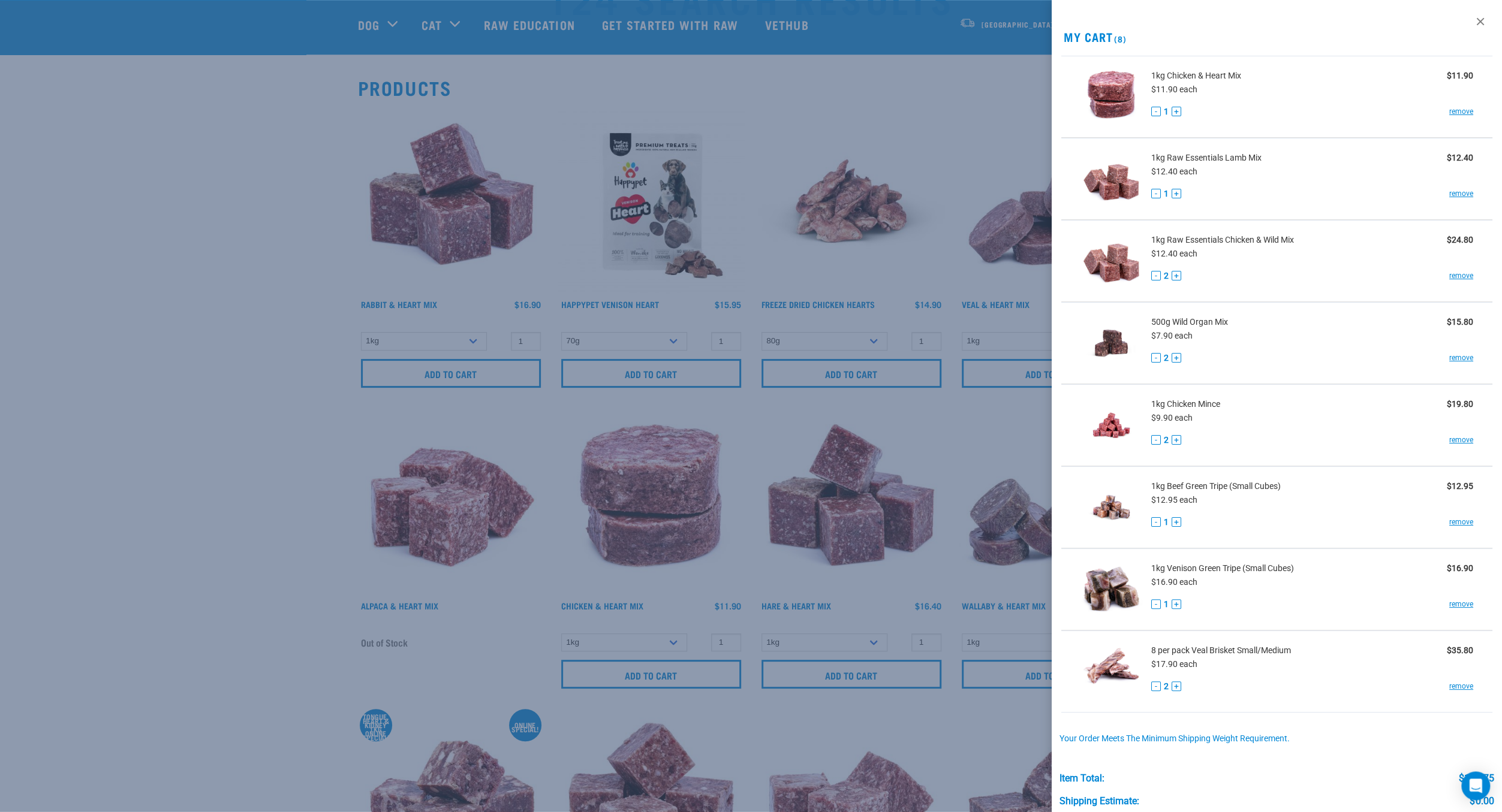
click at [181, 510] on div at bounding box center [751, 406] width 1502 height 812
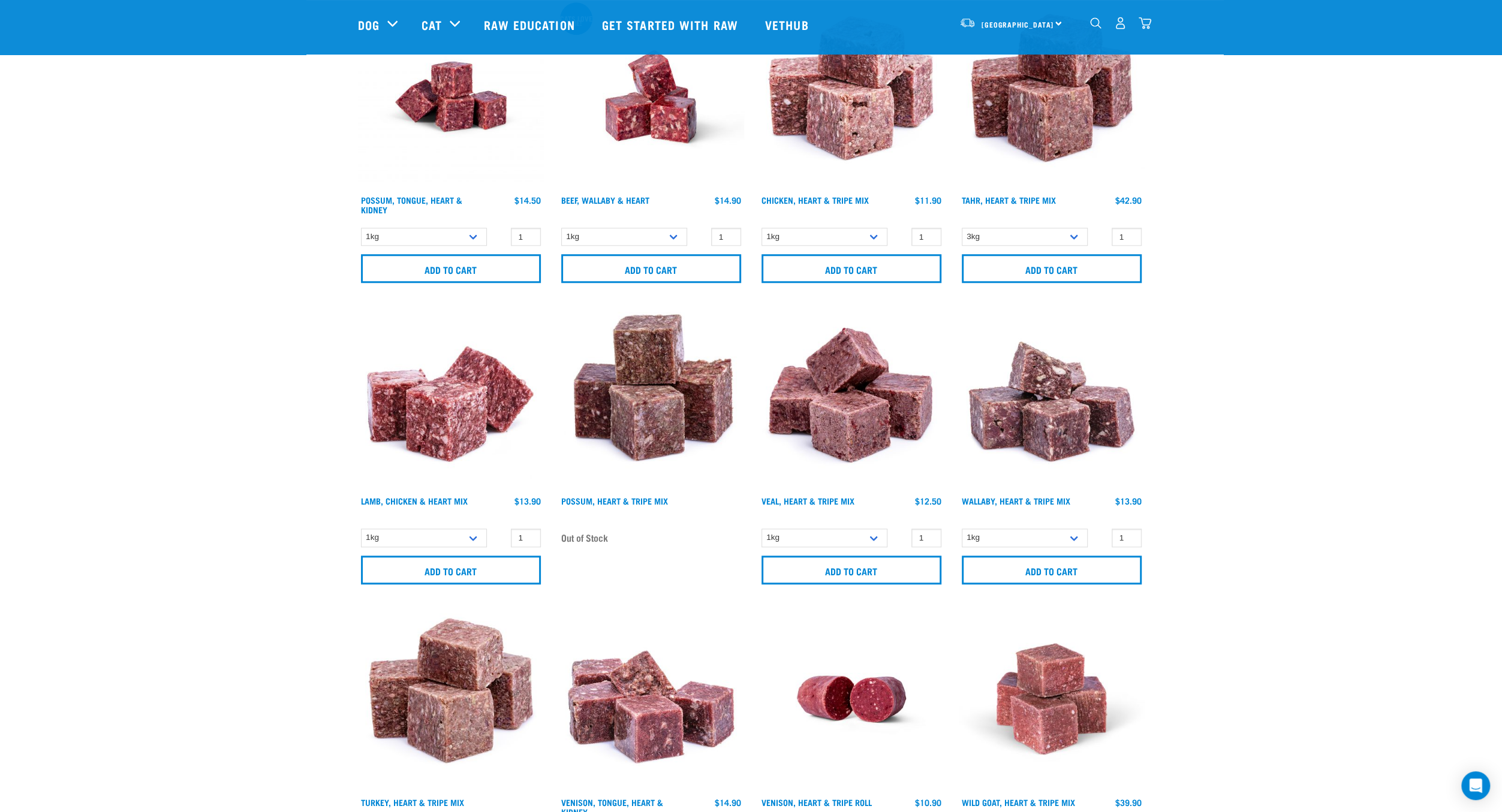
scroll to position [1089, 0]
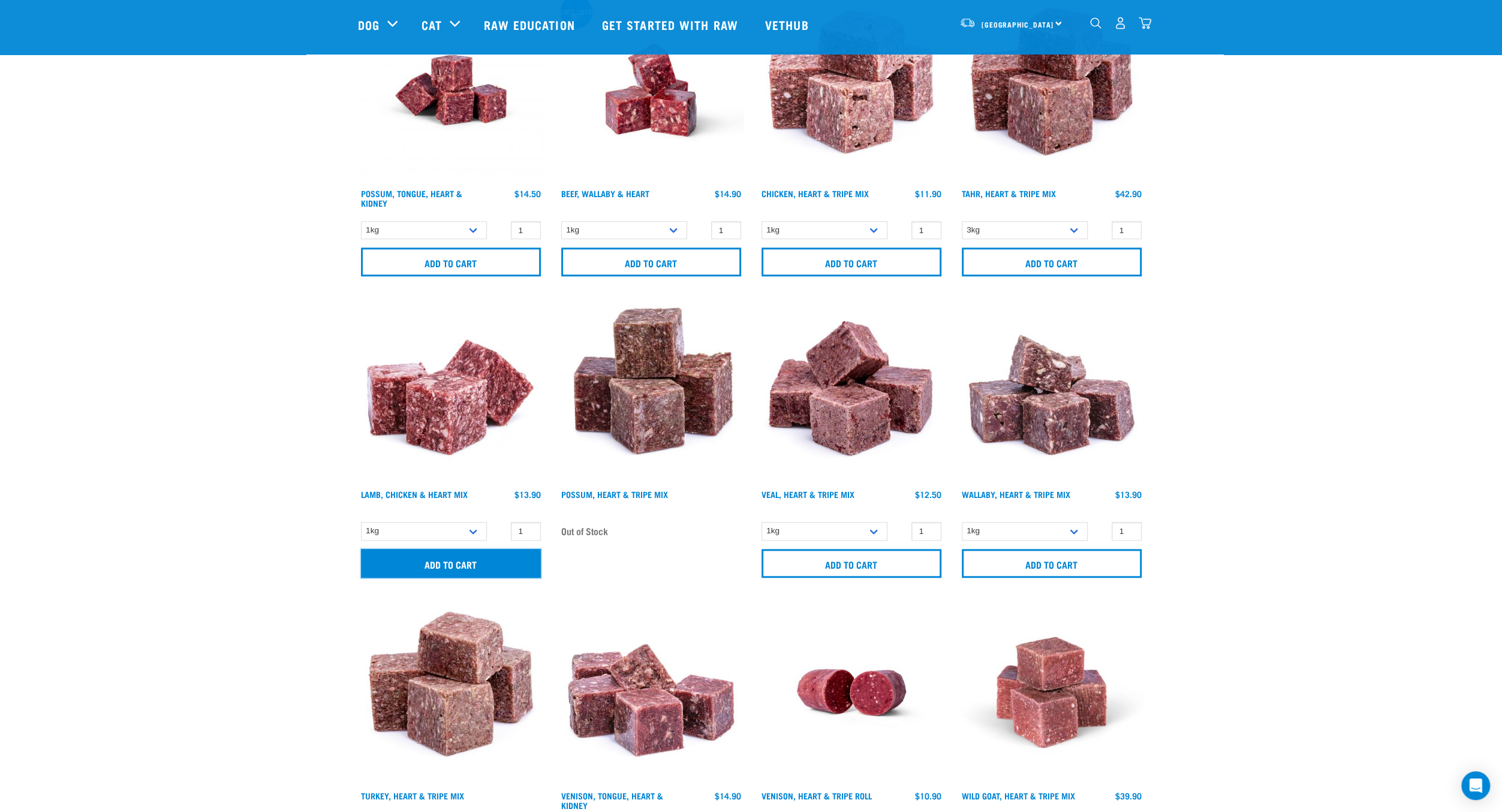
click at [436, 551] on input "Add to cart" at bounding box center [451, 563] width 180 height 29
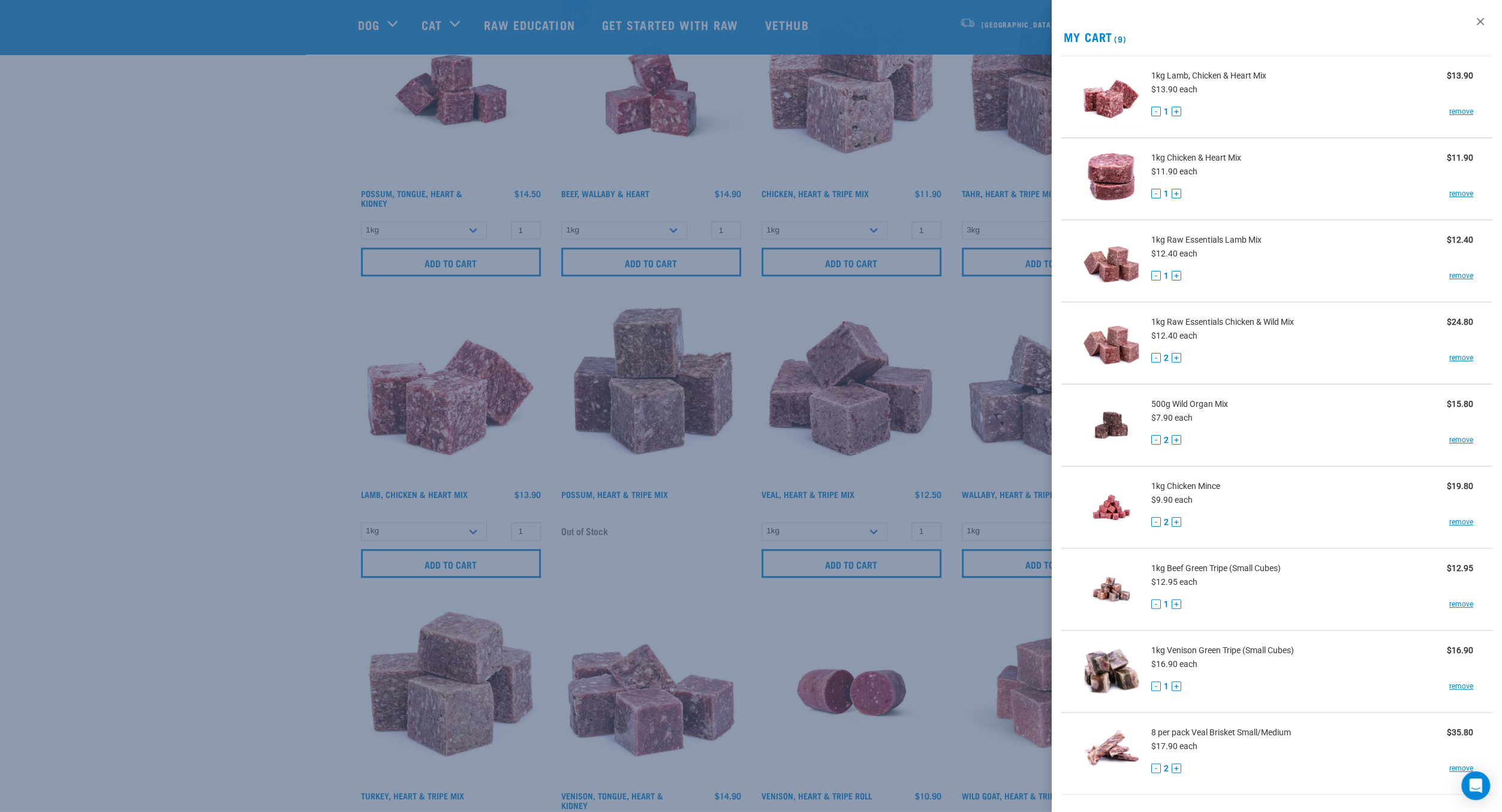
click at [179, 483] on div at bounding box center [751, 406] width 1502 height 812
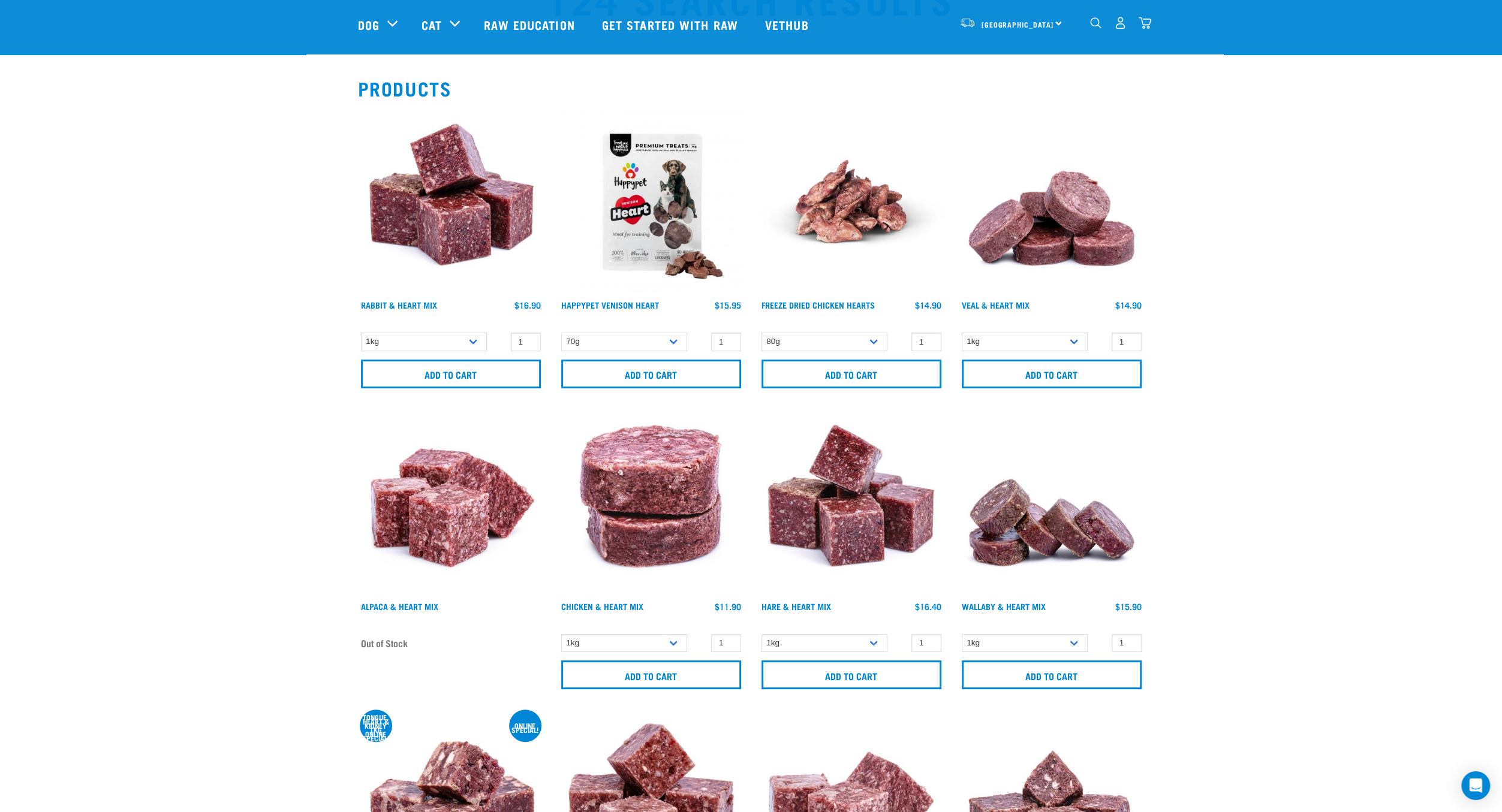
scroll to position [0, 0]
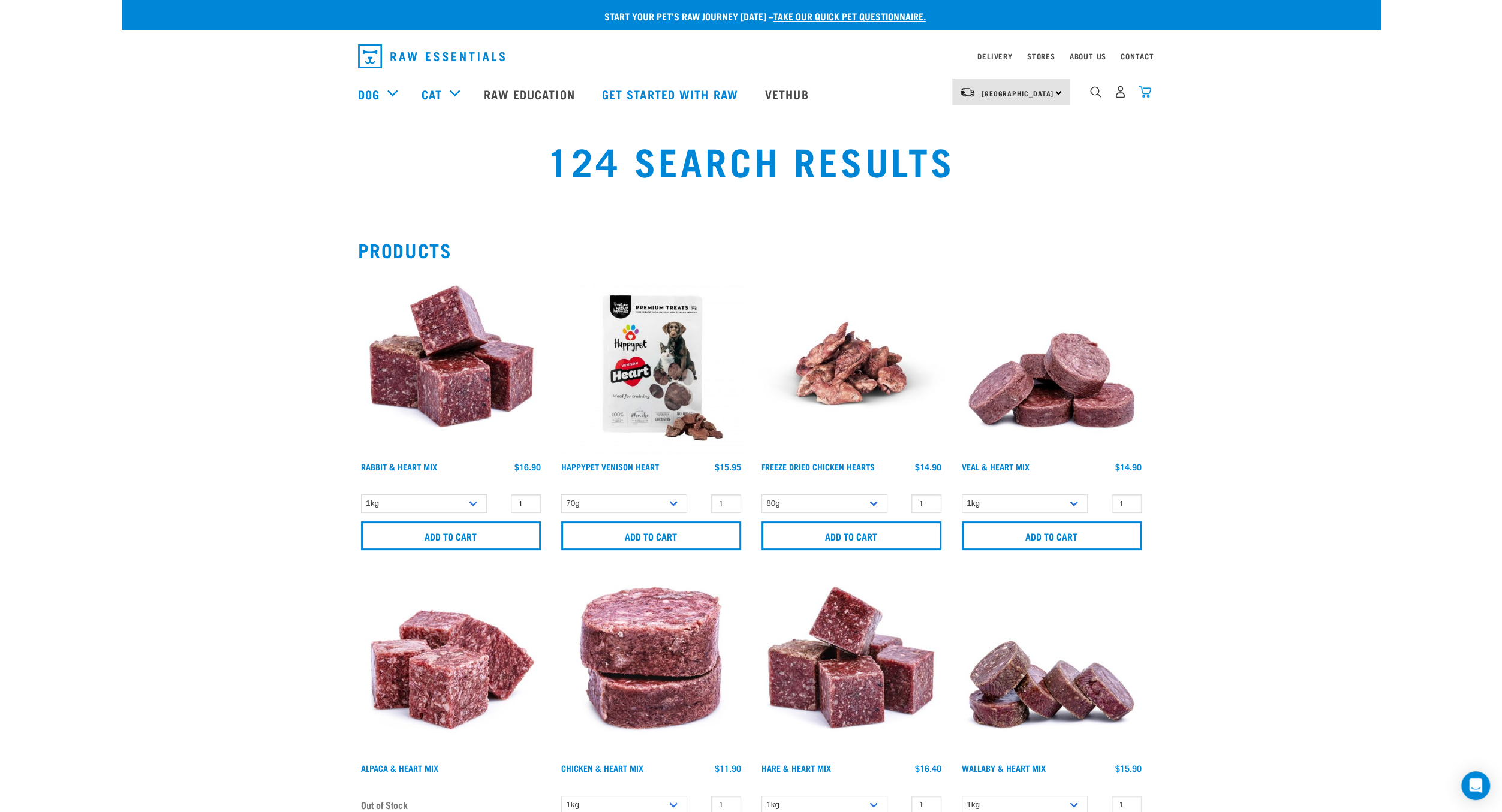
click at [1144, 94] on img "dropdown navigation" at bounding box center [1145, 92] width 12 height 12
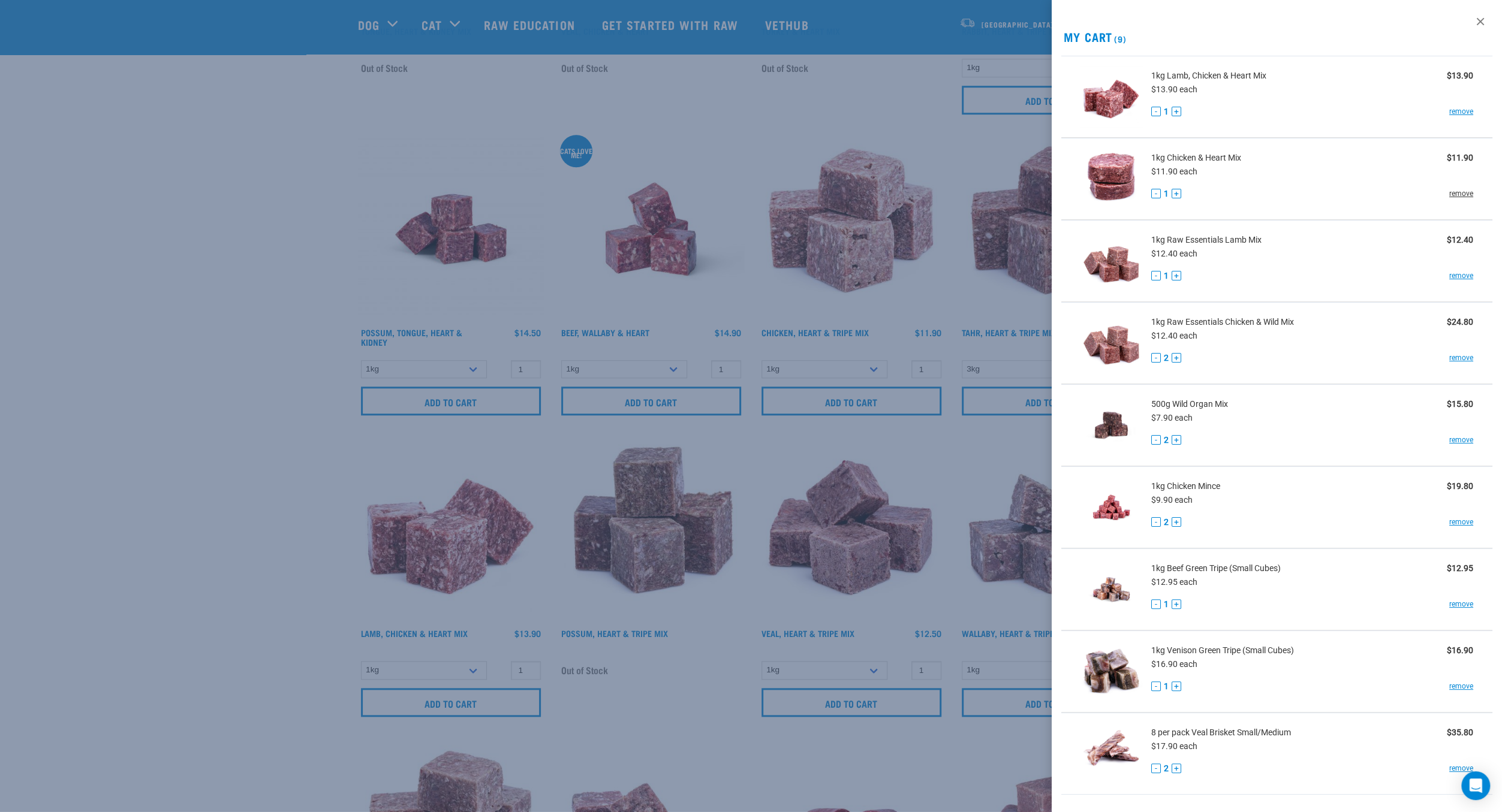
click at [1472, 194] on link "remove" at bounding box center [1461, 194] width 24 height 11
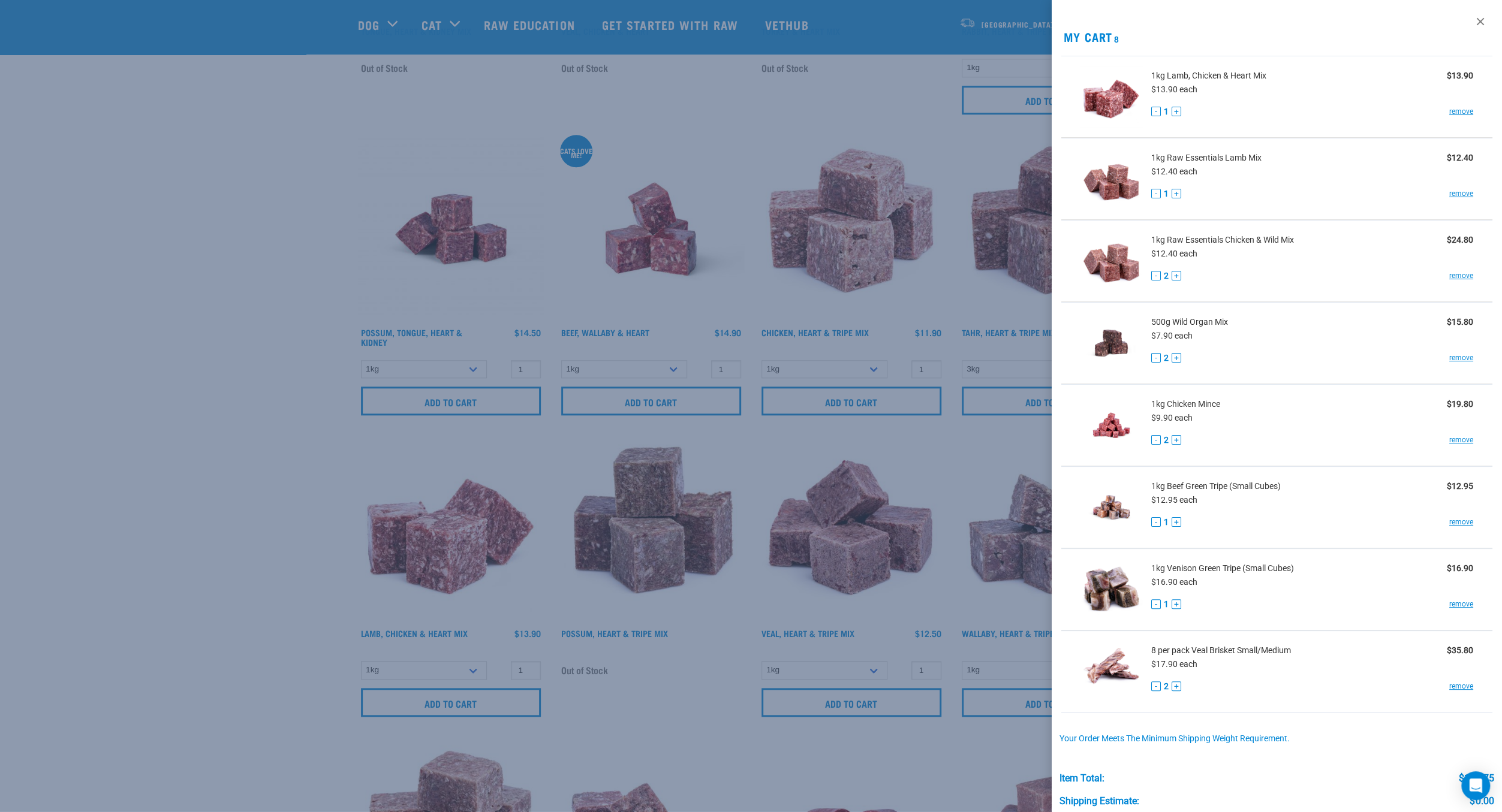
scroll to position [110, 0]
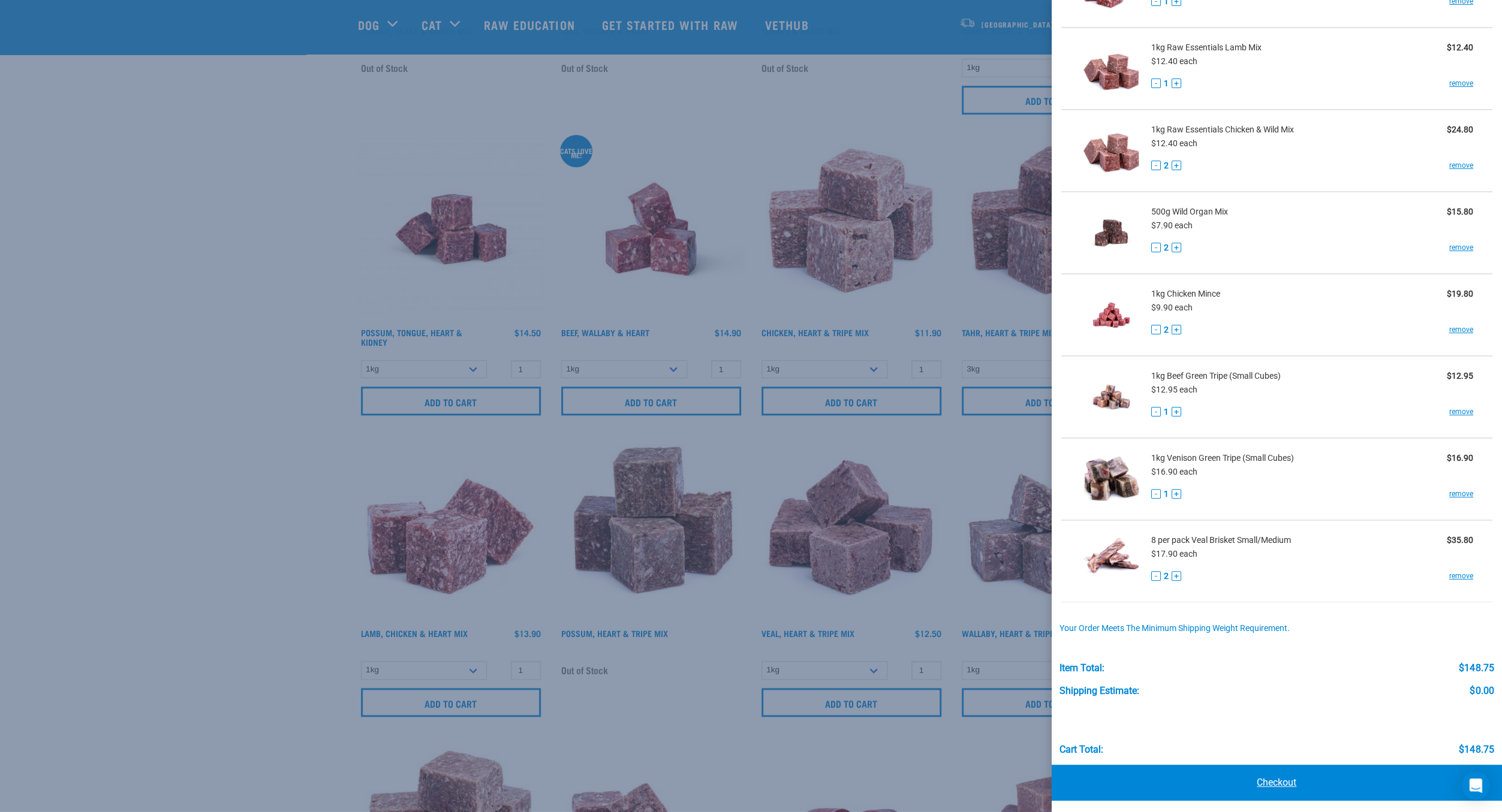
click at [1293, 783] on link "Checkout" at bounding box center [1277, 782] width 451 height 36
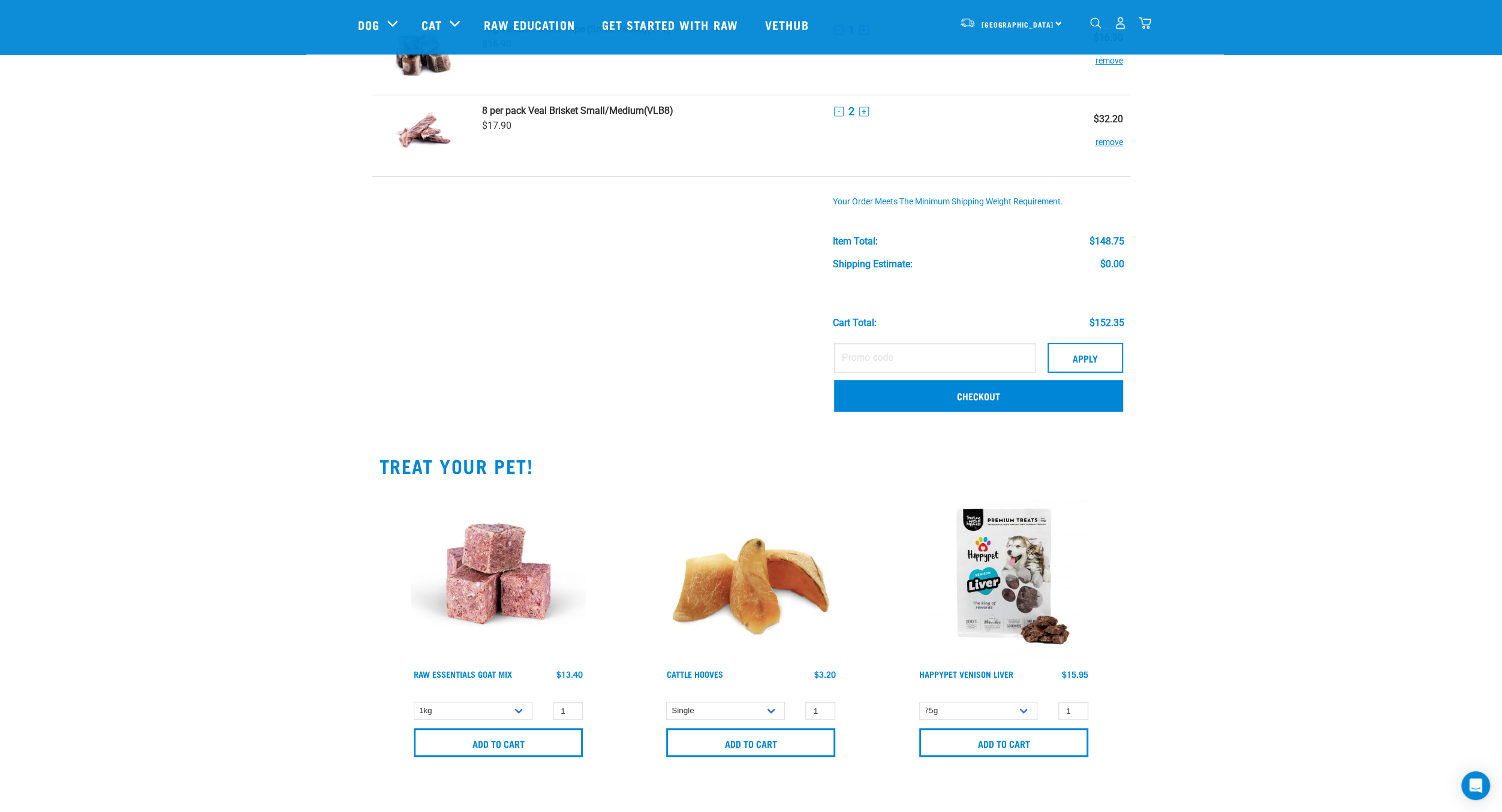
scroll to position [561, 0]
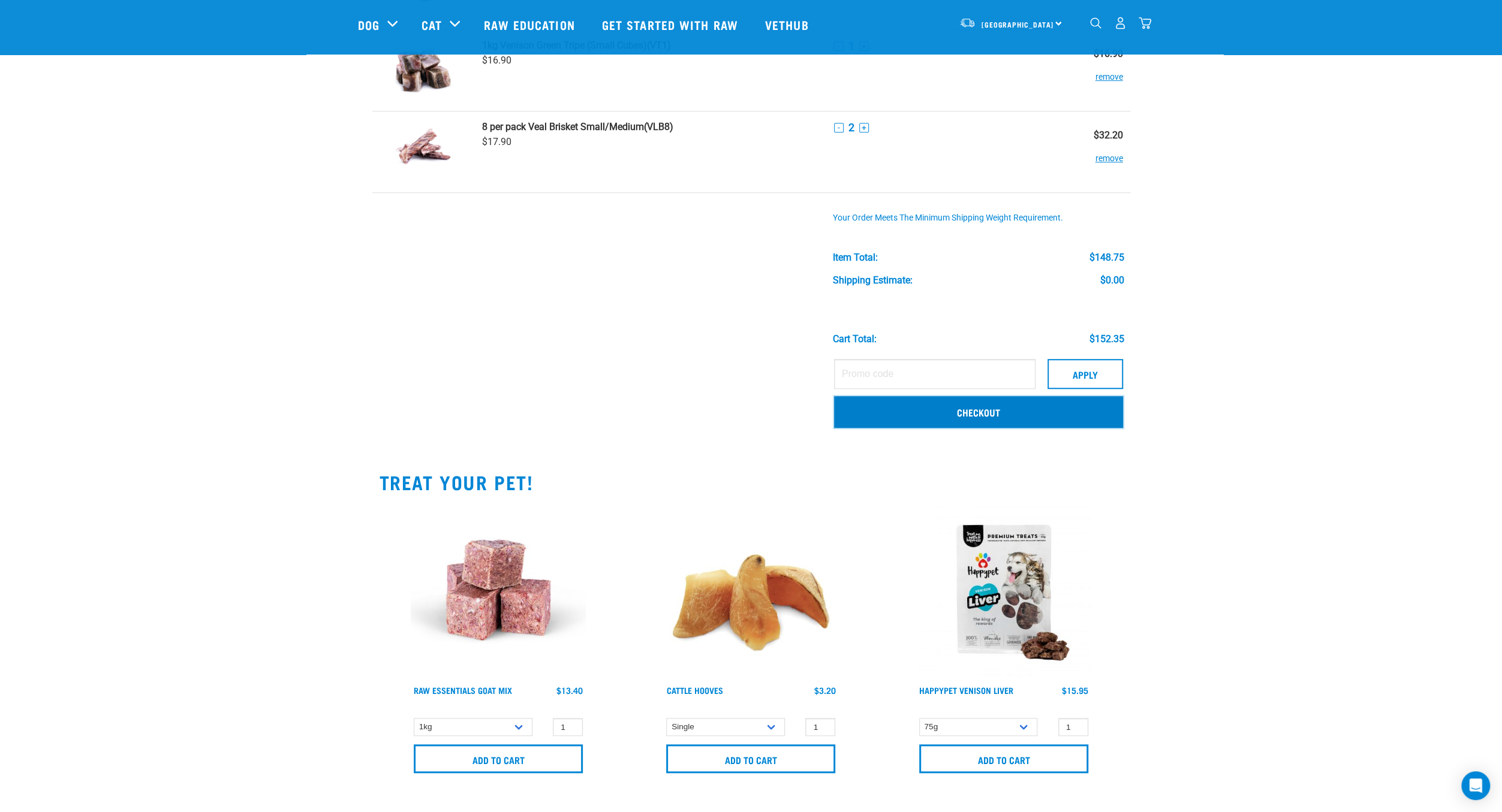
click at [996, 409] on link "Checkout" at bounding box center [978, 411] width 289 height 31
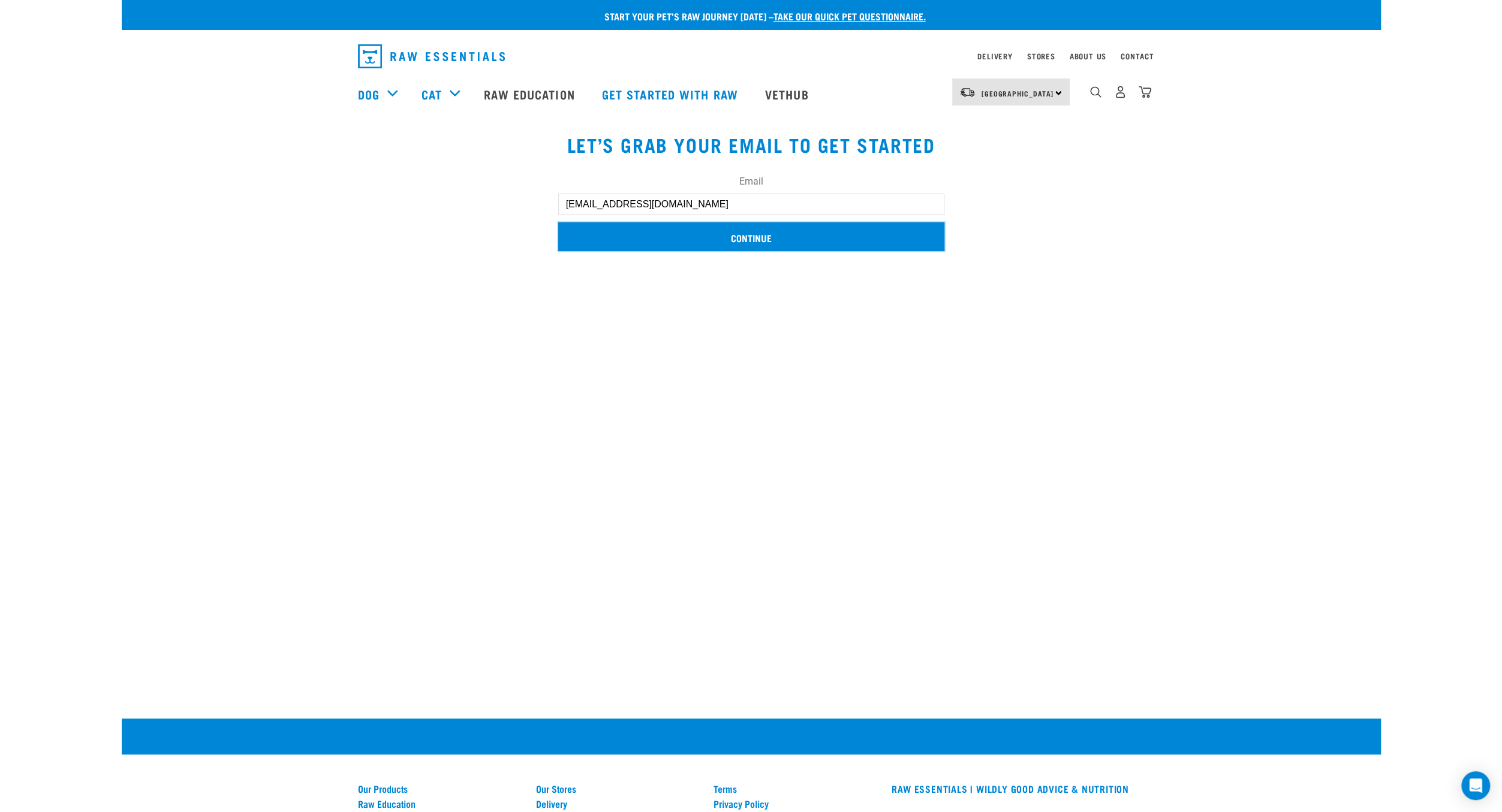
click at [745, 251] on input "Continue" at bounding box center [751, 237] width 386 height 29
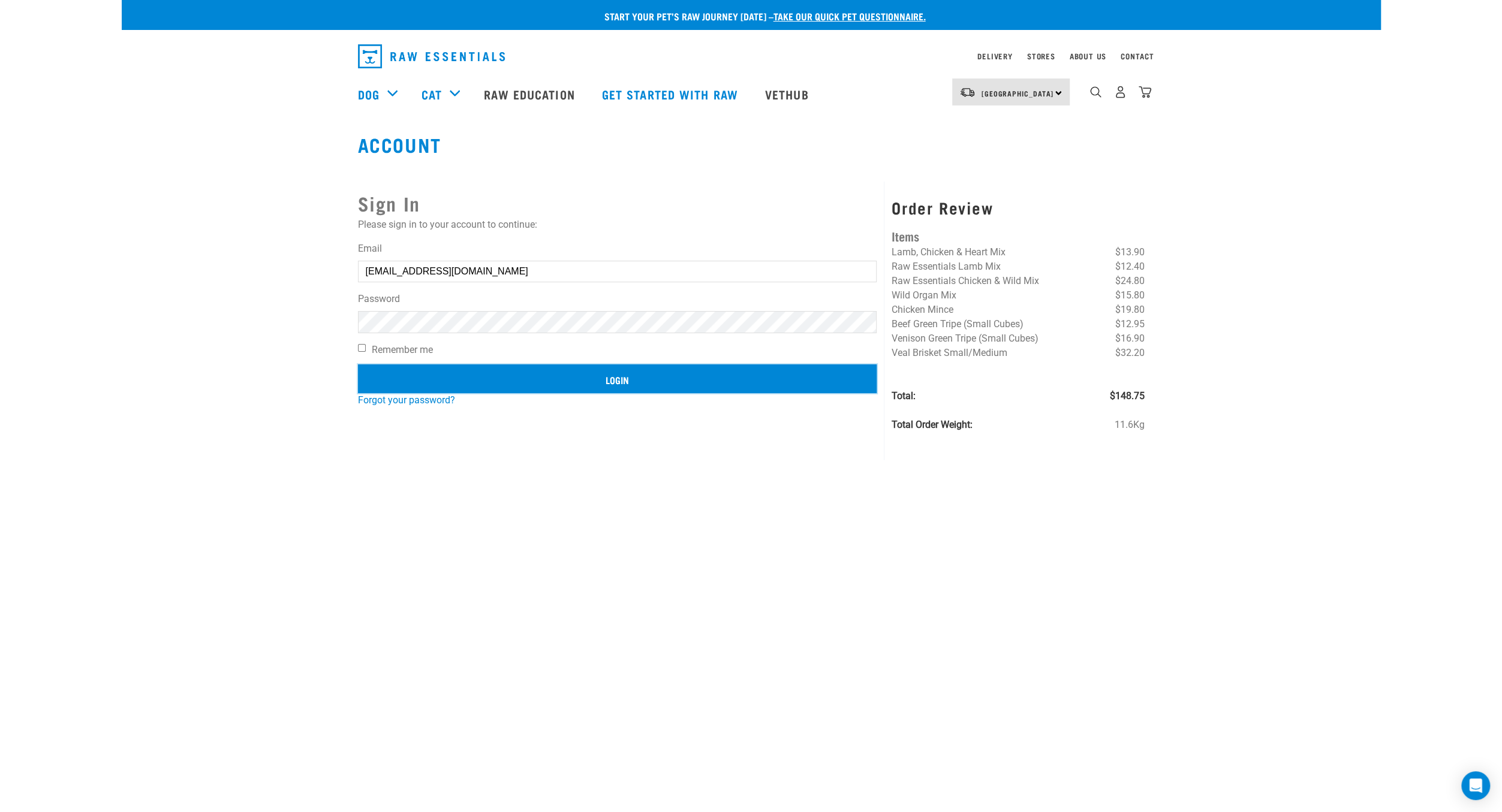
click at [645, 384] on input "Login" at bounding box center [618, 379] width 519 height 29
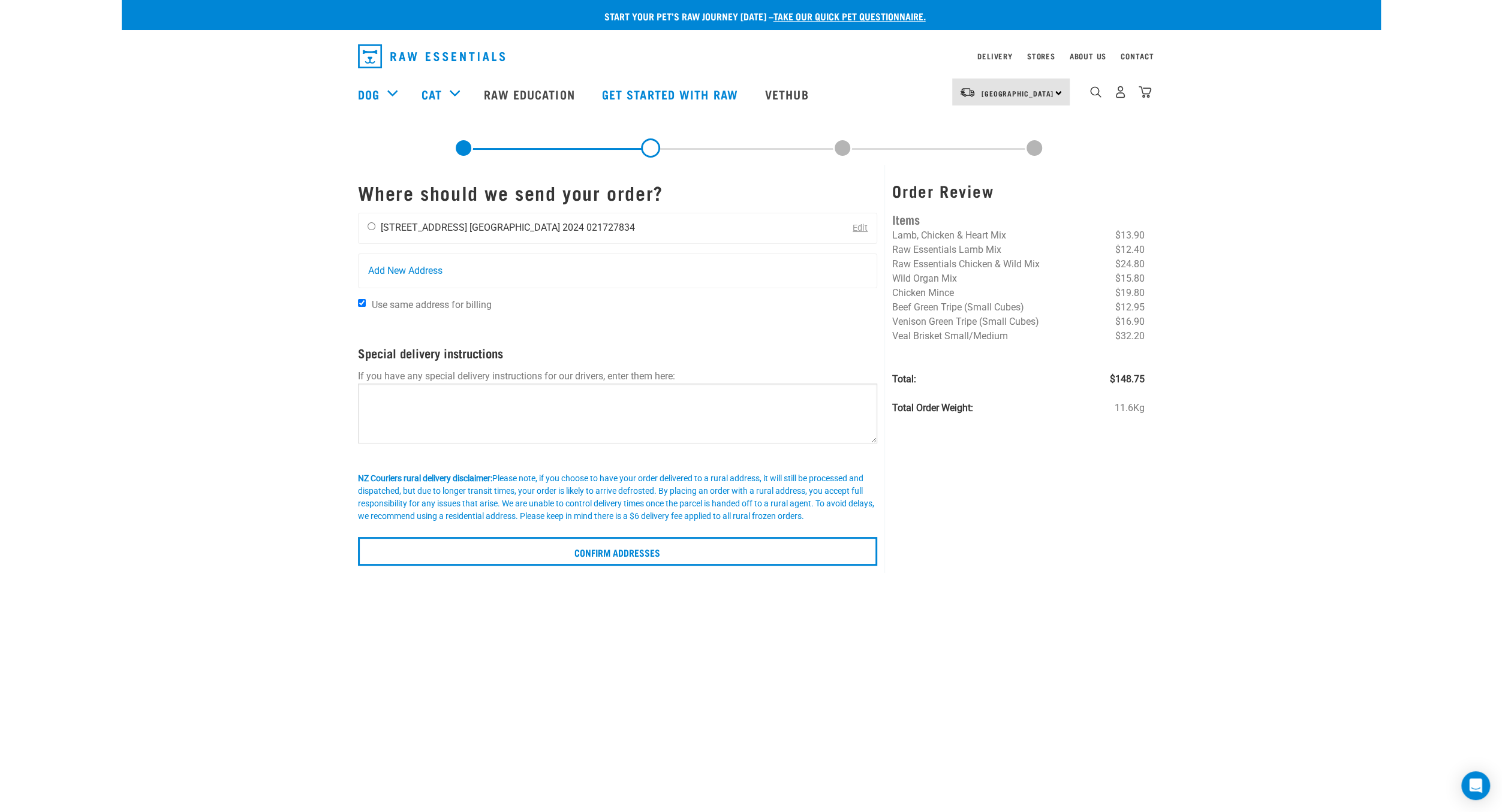
click at [378, 225] on div "[PERSON_NAME] [STREET_ADDRESS] [GEOGRAPHIC_DATA] 2024 021727834" at bounding box center [501, 229] width 285 height 30
click at [369, 229] on input "radio" at bounding box center [371, 226] width 8 height 8
radio input "true"
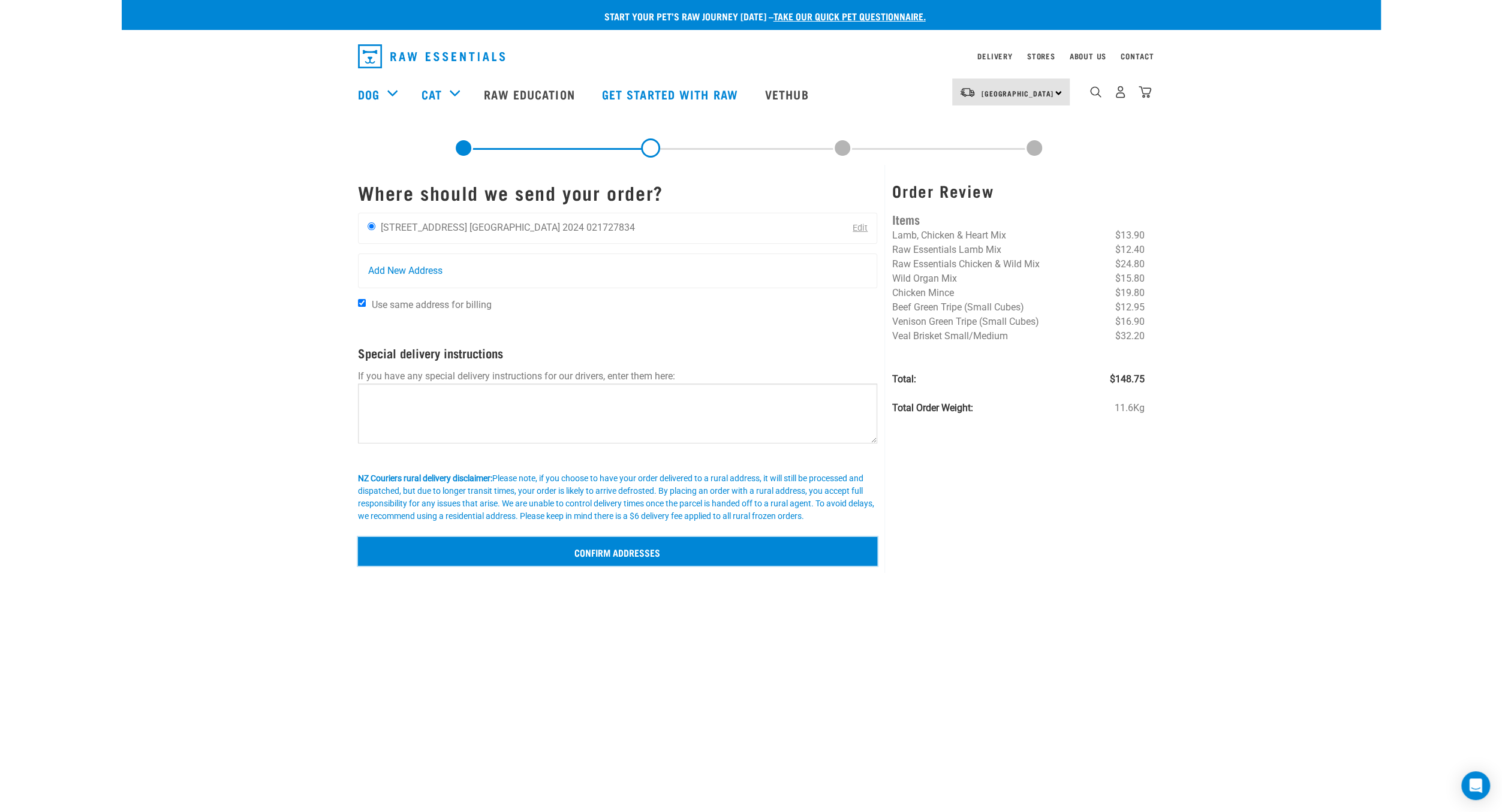
click at [594, 547] on input "Confirm addresses" at bounding box center [618, 552] width 519 height 29
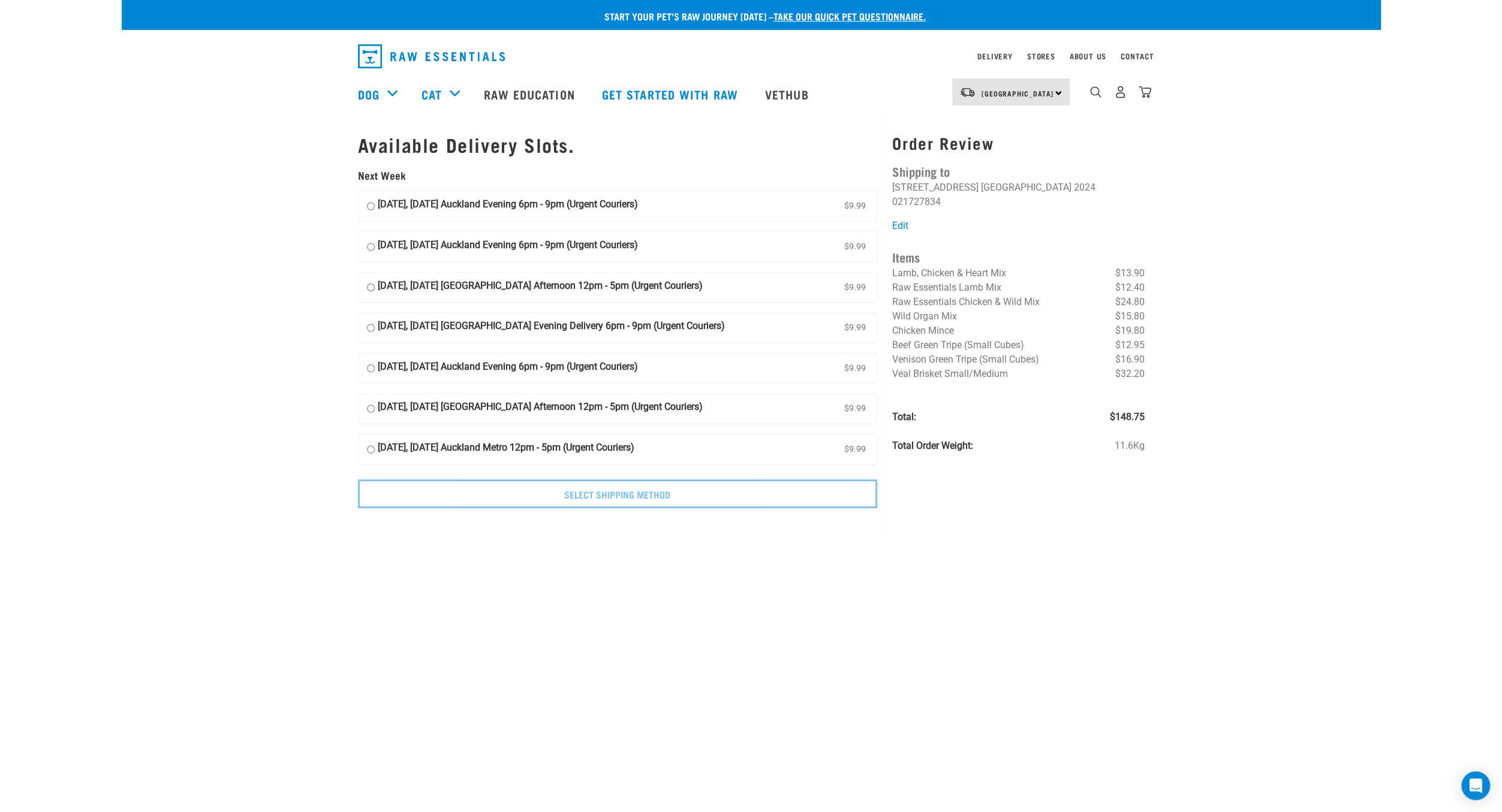
click at [370, 205] on input "25 August, Monday Auckland Evening 6pm - 9pm (Urgent Couriers) $9.99" at bounding box center [371, 206] width 8 height 18
radio input "true"
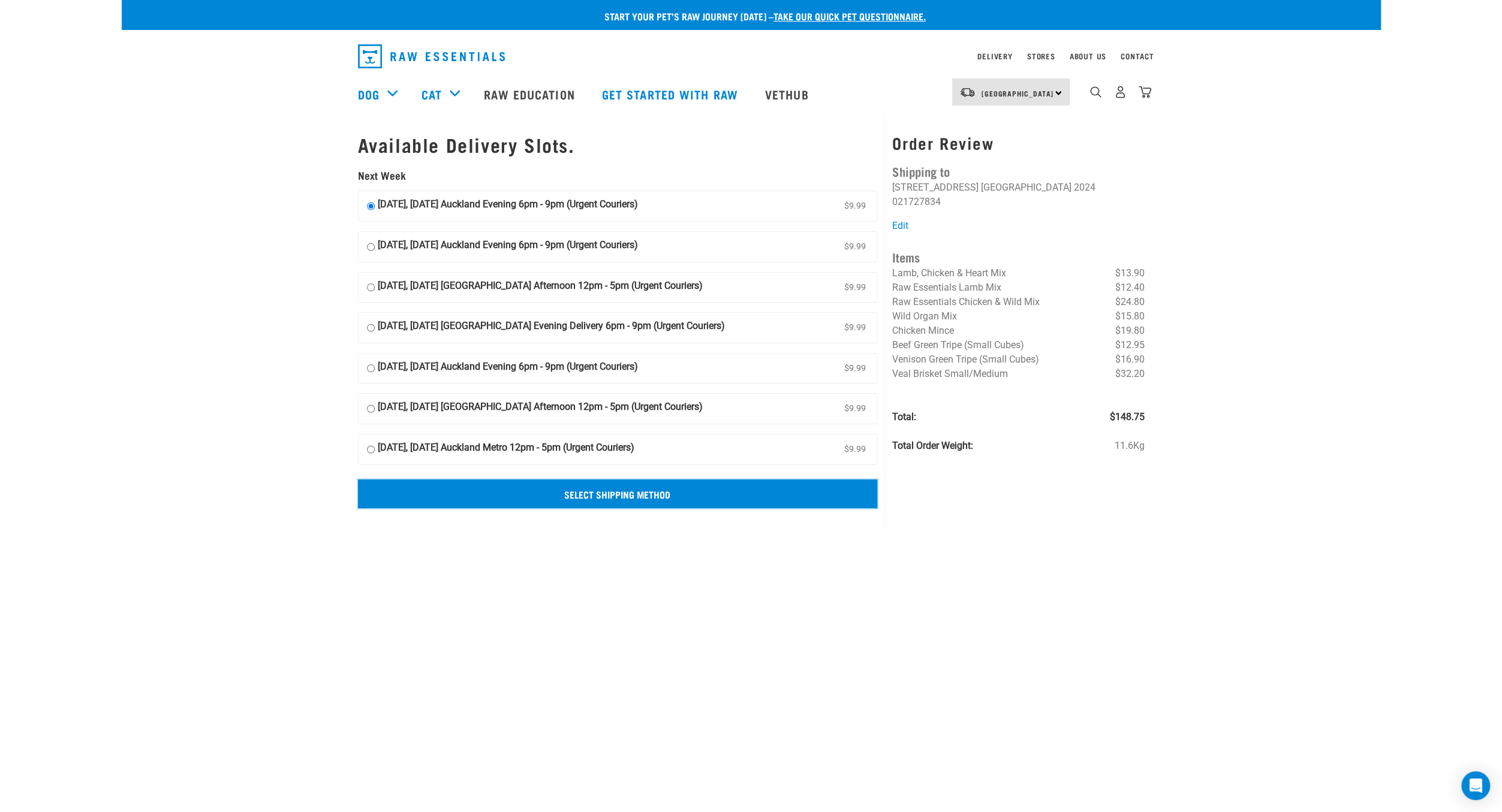
click at [632, 488] on input "Select Shipping Method" at bounding box center [618, 494] width 519 height 29
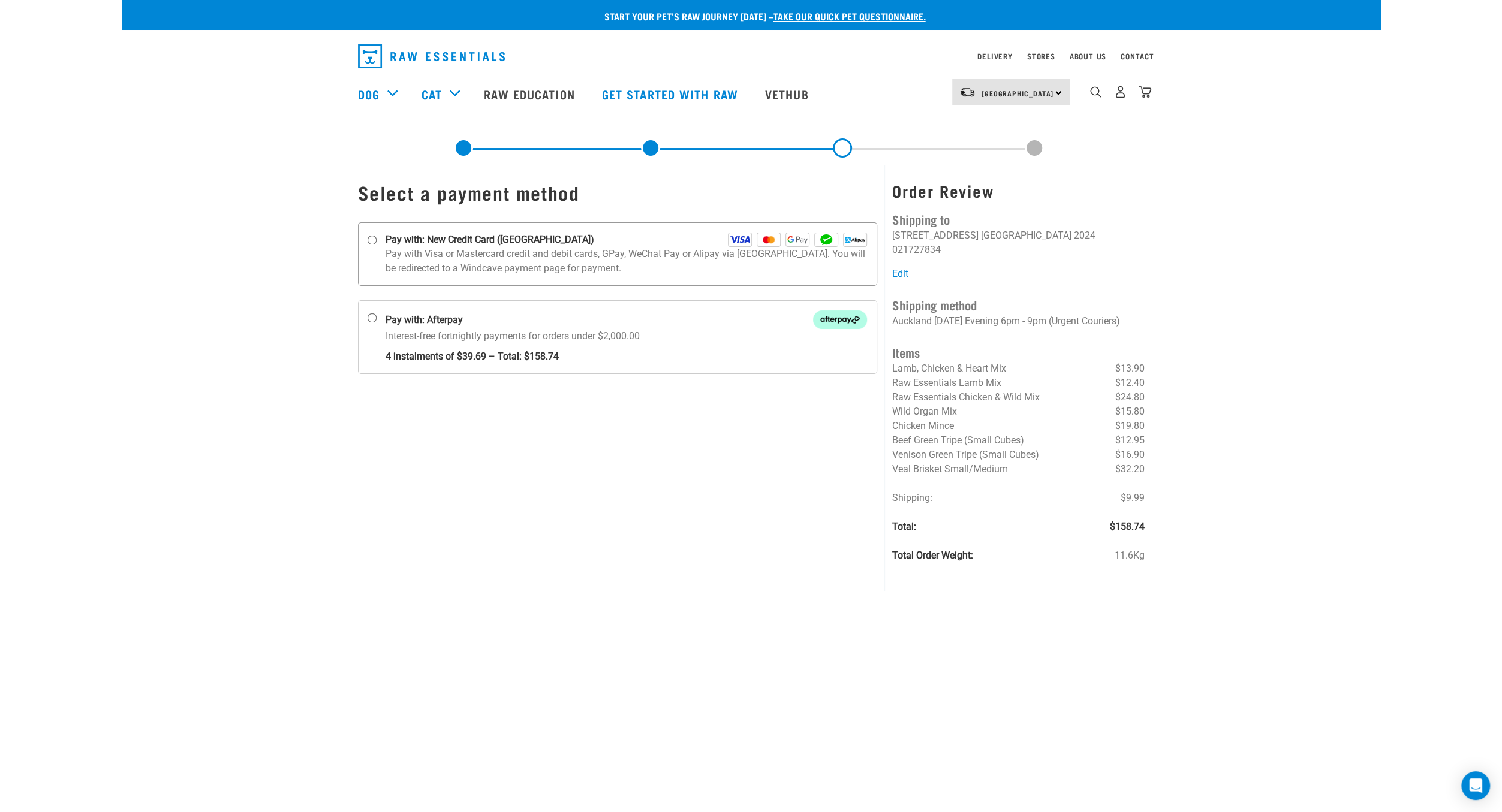
click at [495, 253] on p "Pay with Visa or Mastercard credit and debit cards, GPay, WeChat Pay or Alipay …" at bounding box center [627, 262] width 482 height 29
click at [376, 245] on input "Pay with: New Credit Card ([GEOGRAPHIC_DATA])" at bounding box center [372, 240] width 10 height 10
radio input "true"
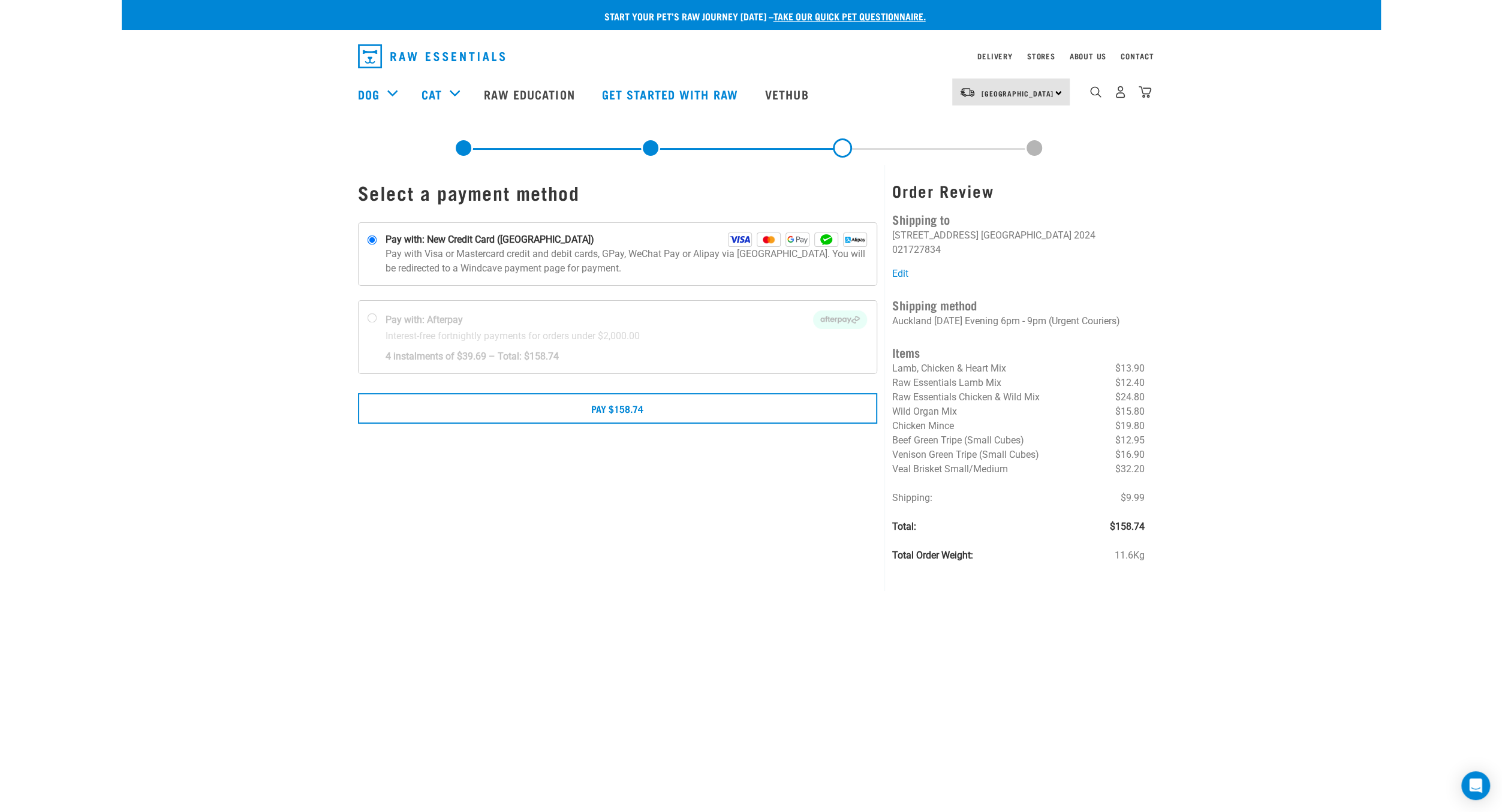
click at [620, 424] on div "Select a payment method" at bounding box center [617, 377] width 534 height 426
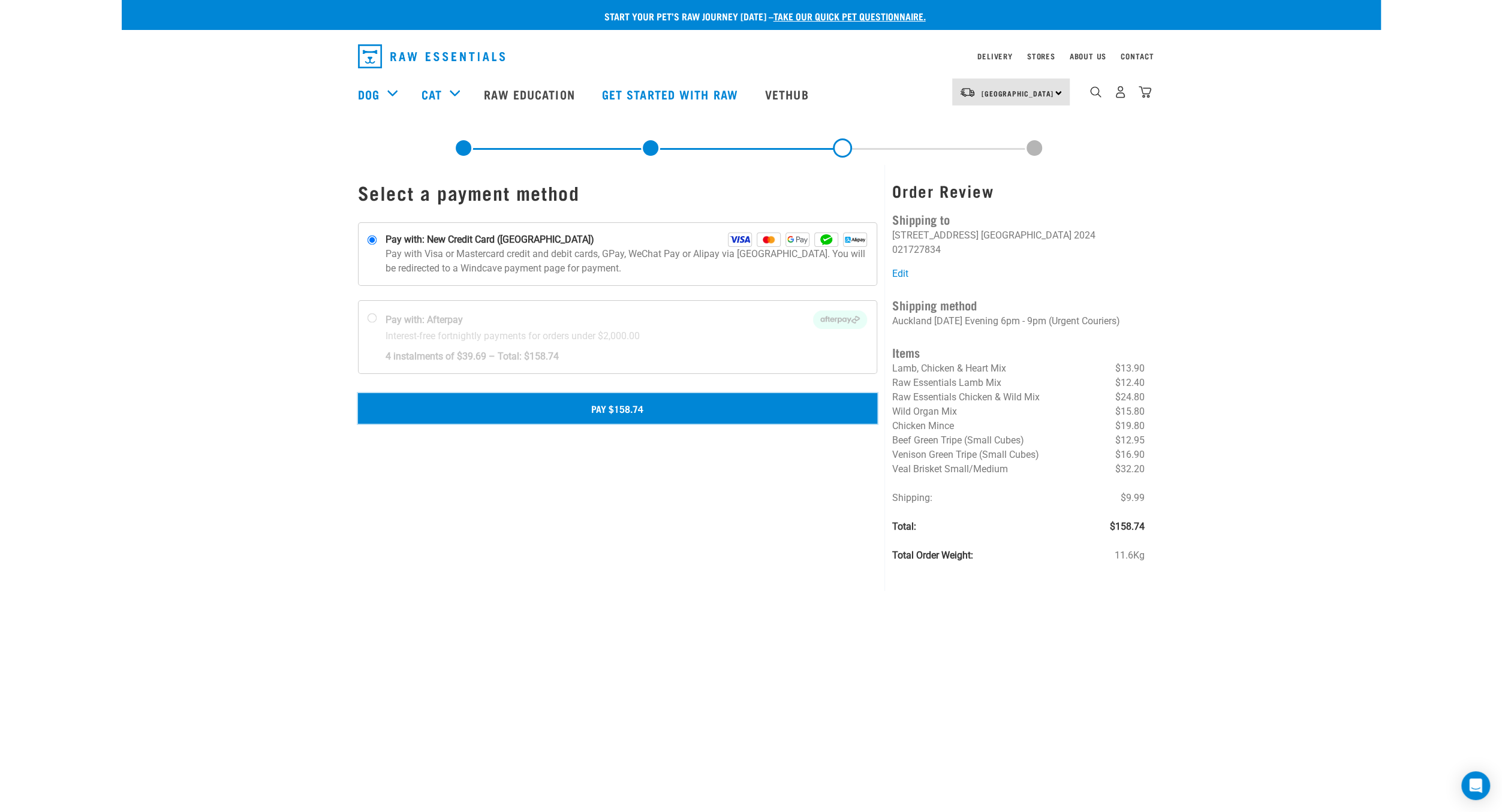
click at [619, 410] on button "Pay $158.74" at bounding box center [618, 408] width 519 height 30
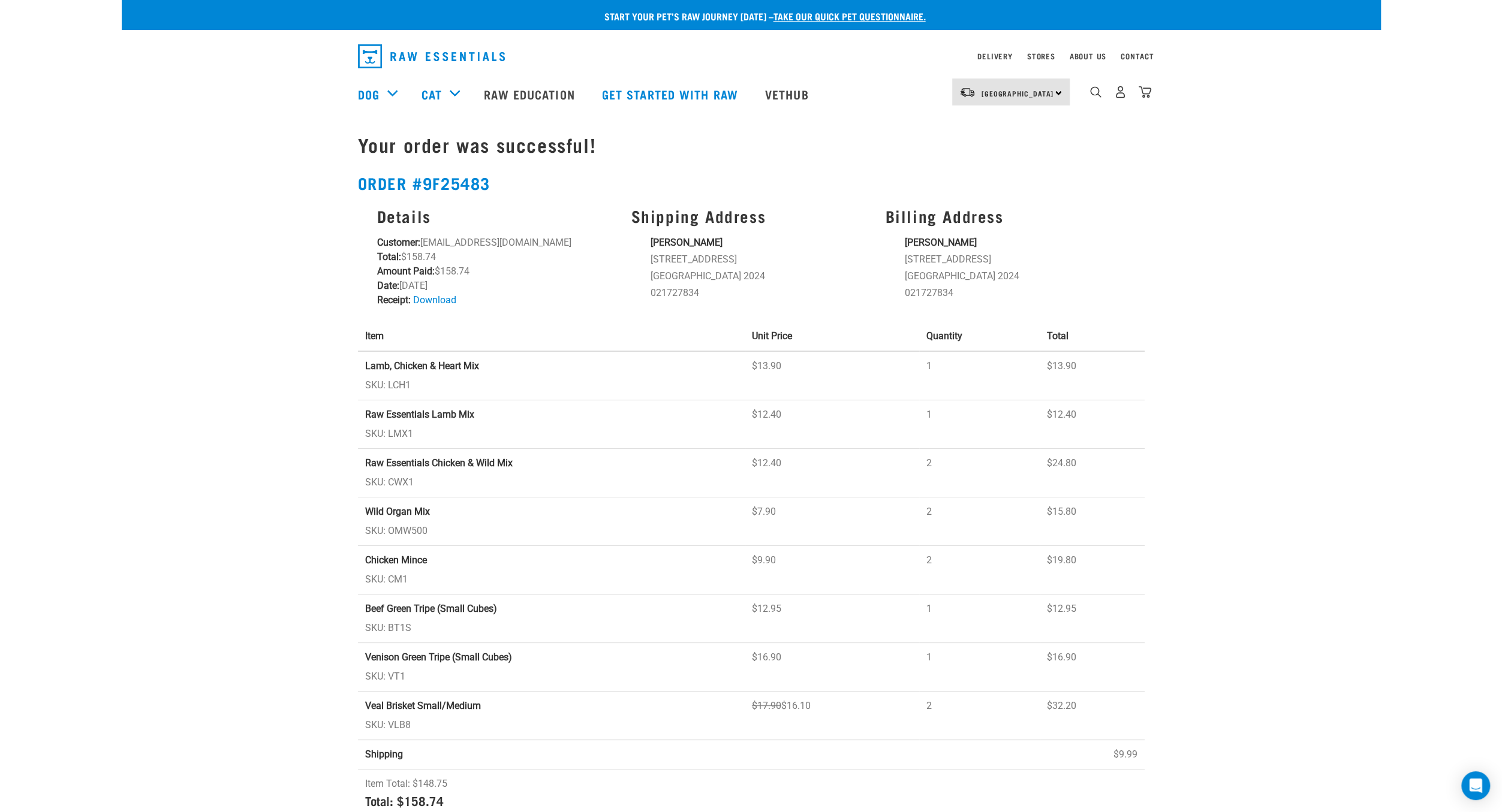
click at [275, 191] on div "Start your pet’s raw journey [DATE] – take our quick pet questionnaire. Deliver…" at bounding box center [751, 411] width 1259 height 822
